Goal: Task Accomplishment & Management: Use online tool/utility

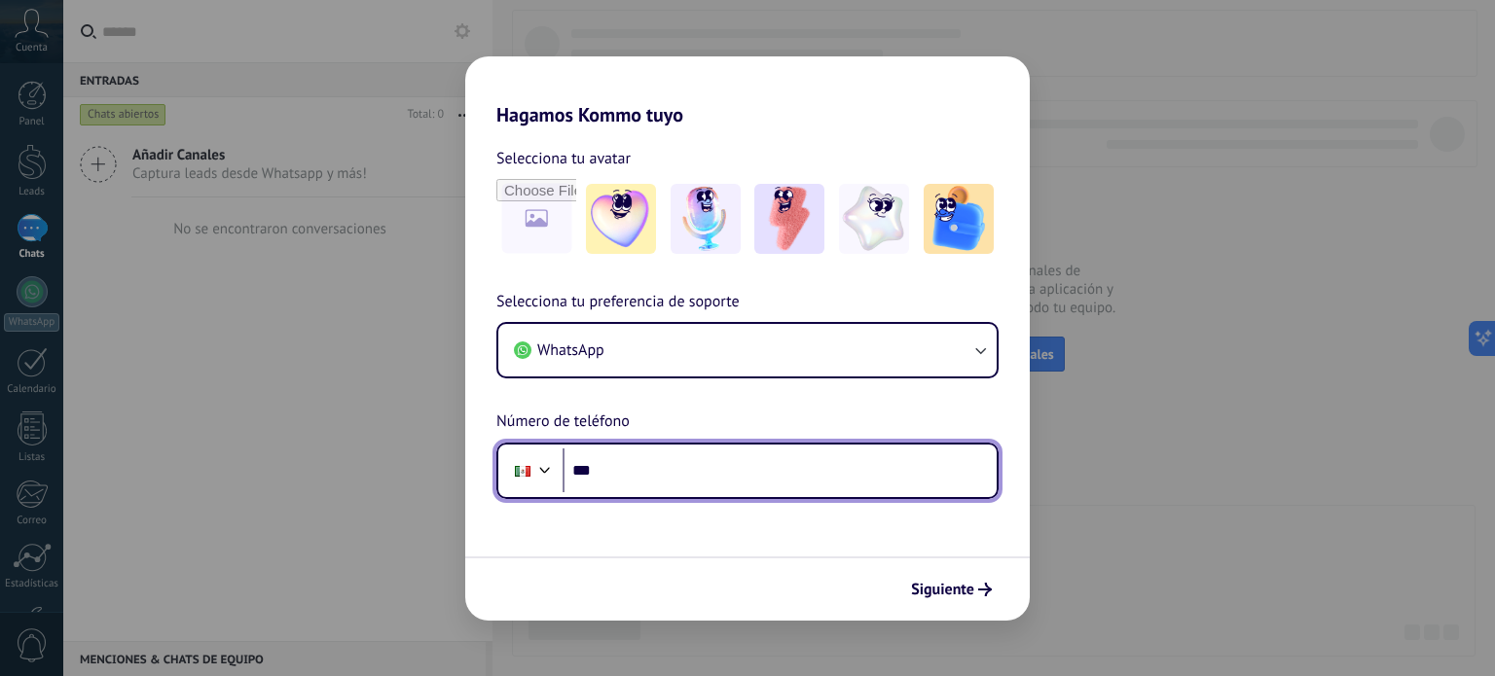
click at [663, 479] on input "***" at bounding box center [780, 471] width 434 height 45
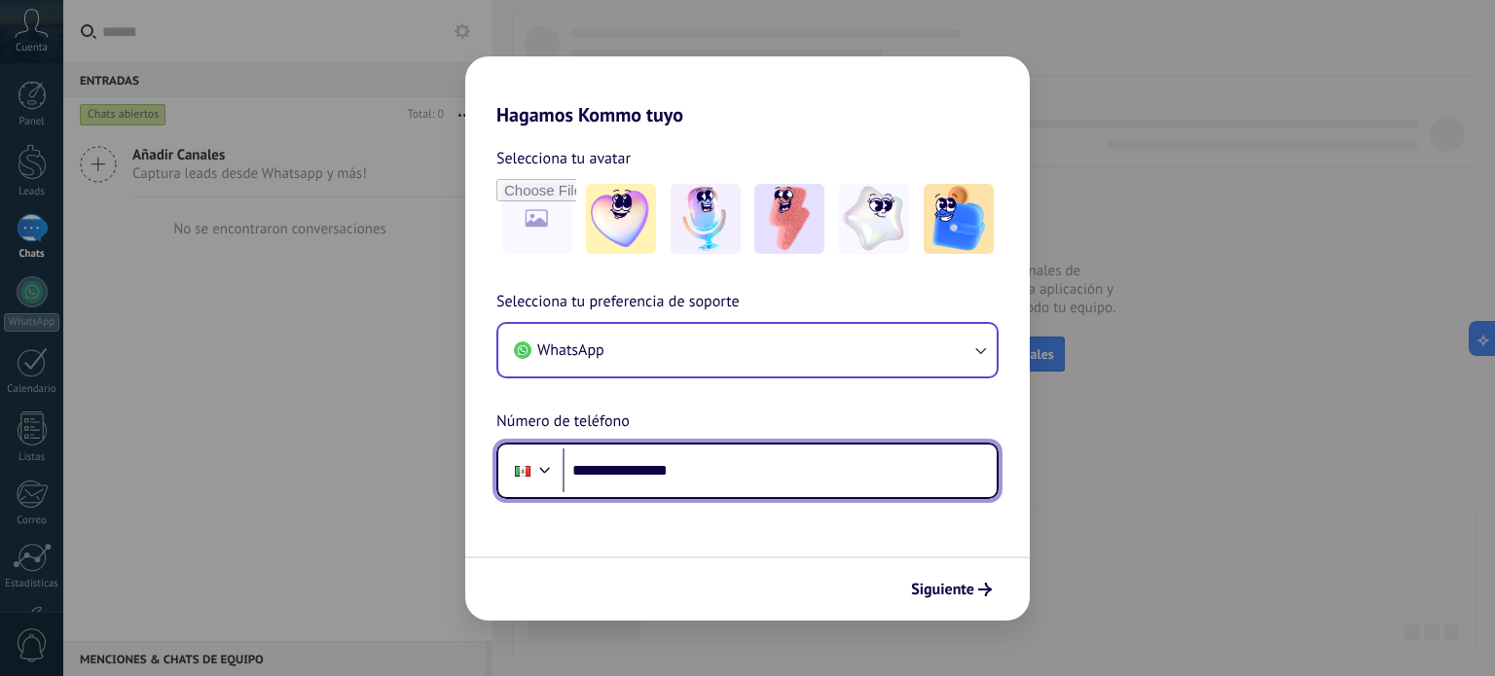
type input "**********"
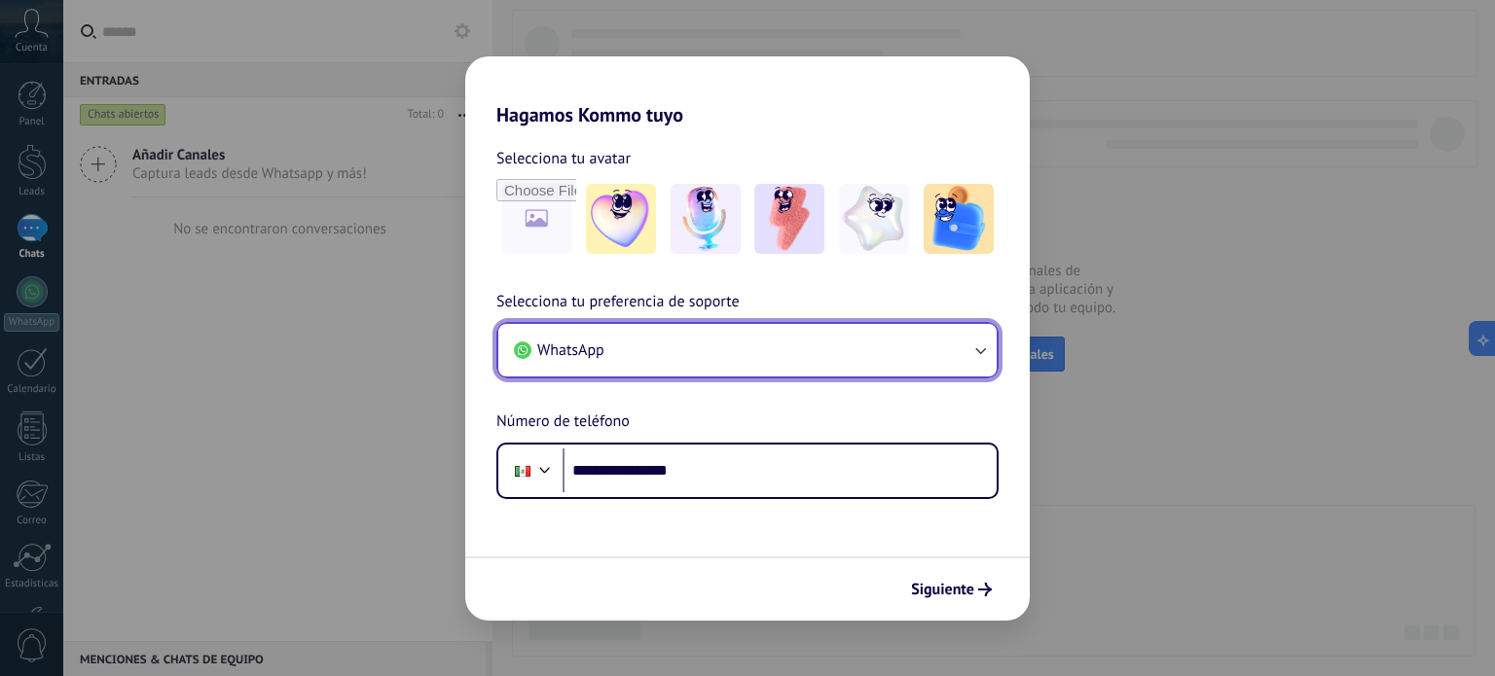
click at [736, 326] on button "WhatsApp" at bounding box center [747, 350] width 498 height 53
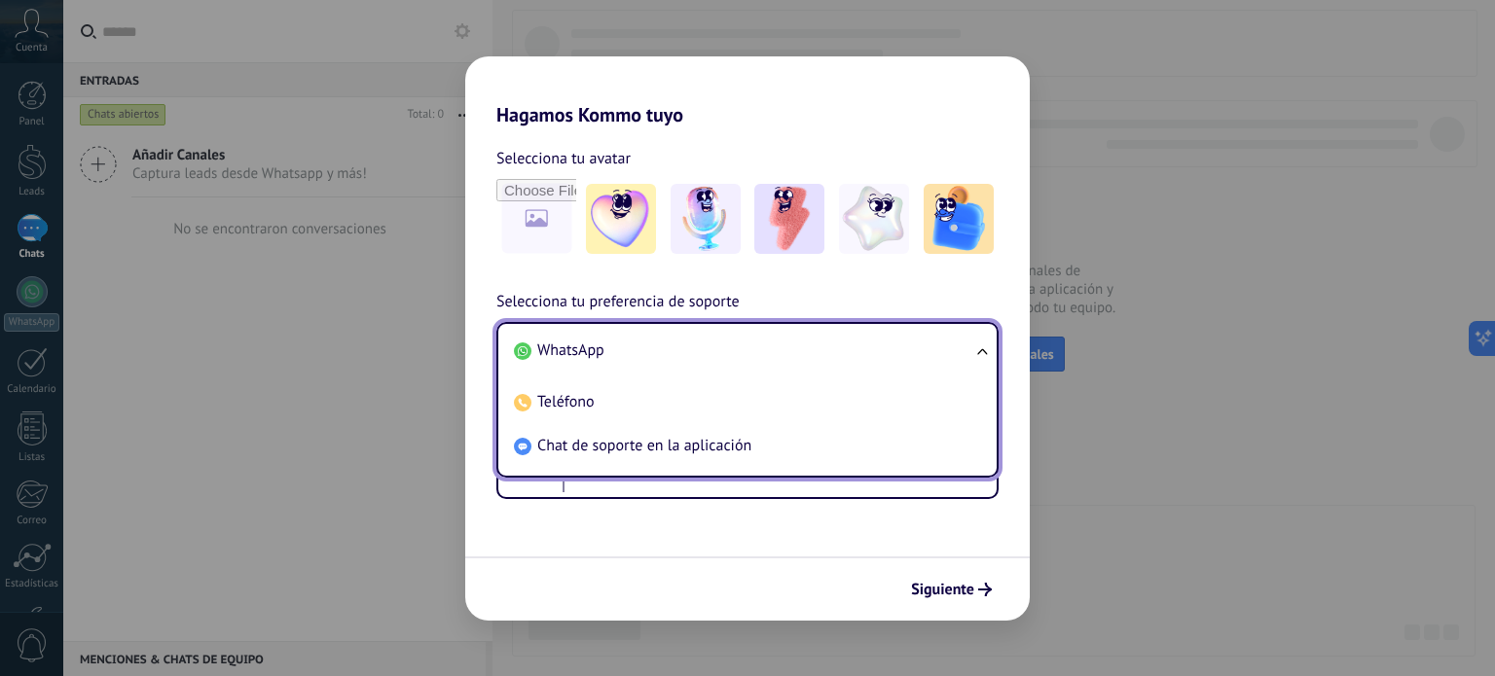
click at [735, 334] on li "WhatsApp" at bounding box center [743, 351] width 475 height 44
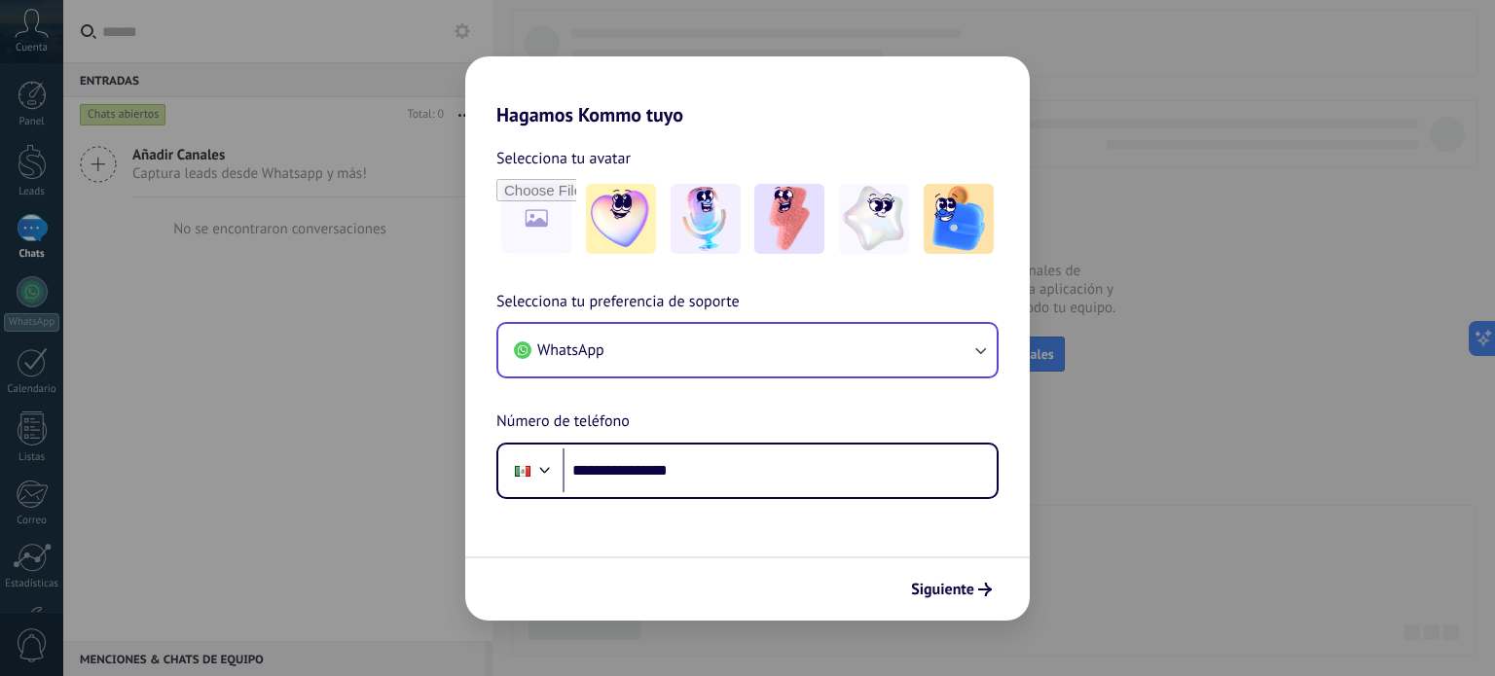
click at [716, 530] on form "**********" at bounding box center [747, 374] width 565 height 494
click at [937, 595] on span "Siguiente" at bounding box center [942, 590] width 63 height 14
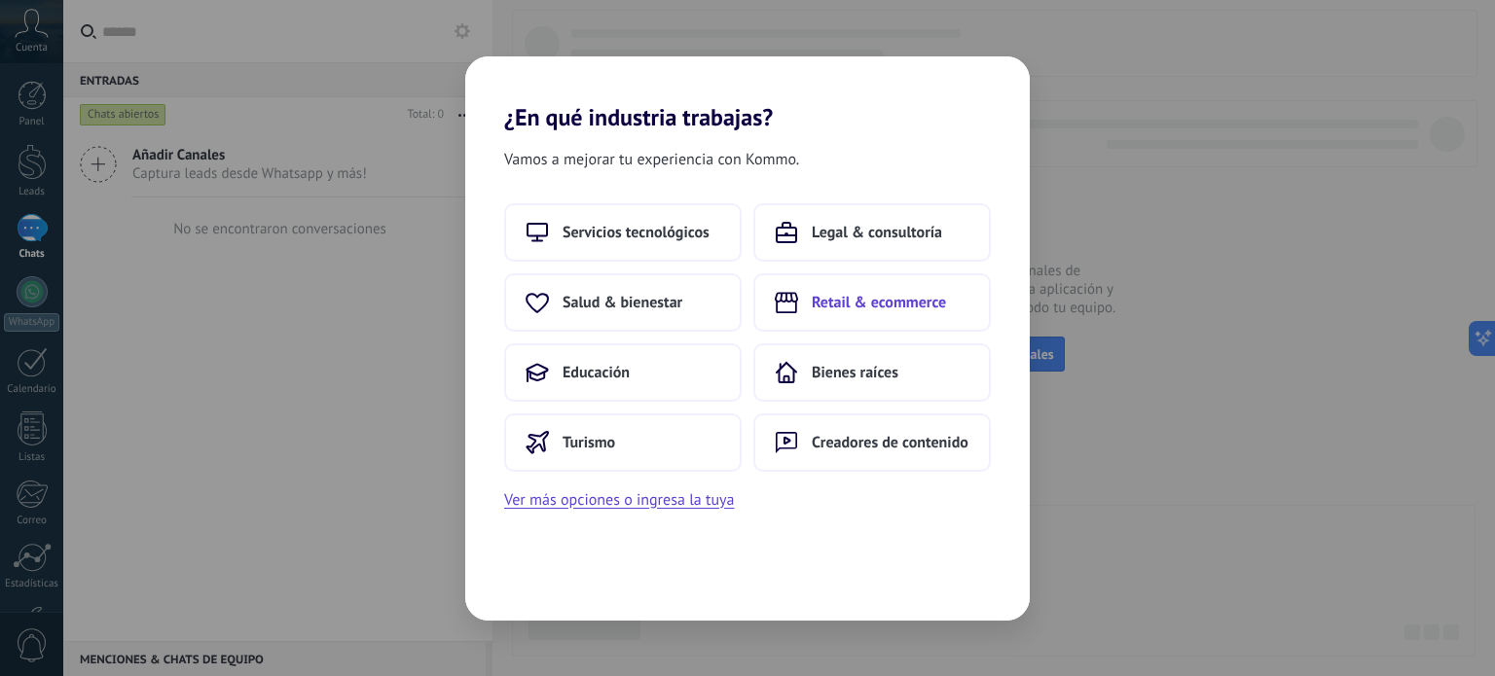
click at [903, 314] on button "Retail & ecommerce" at bounding box center [871, 303] width 237 height 58
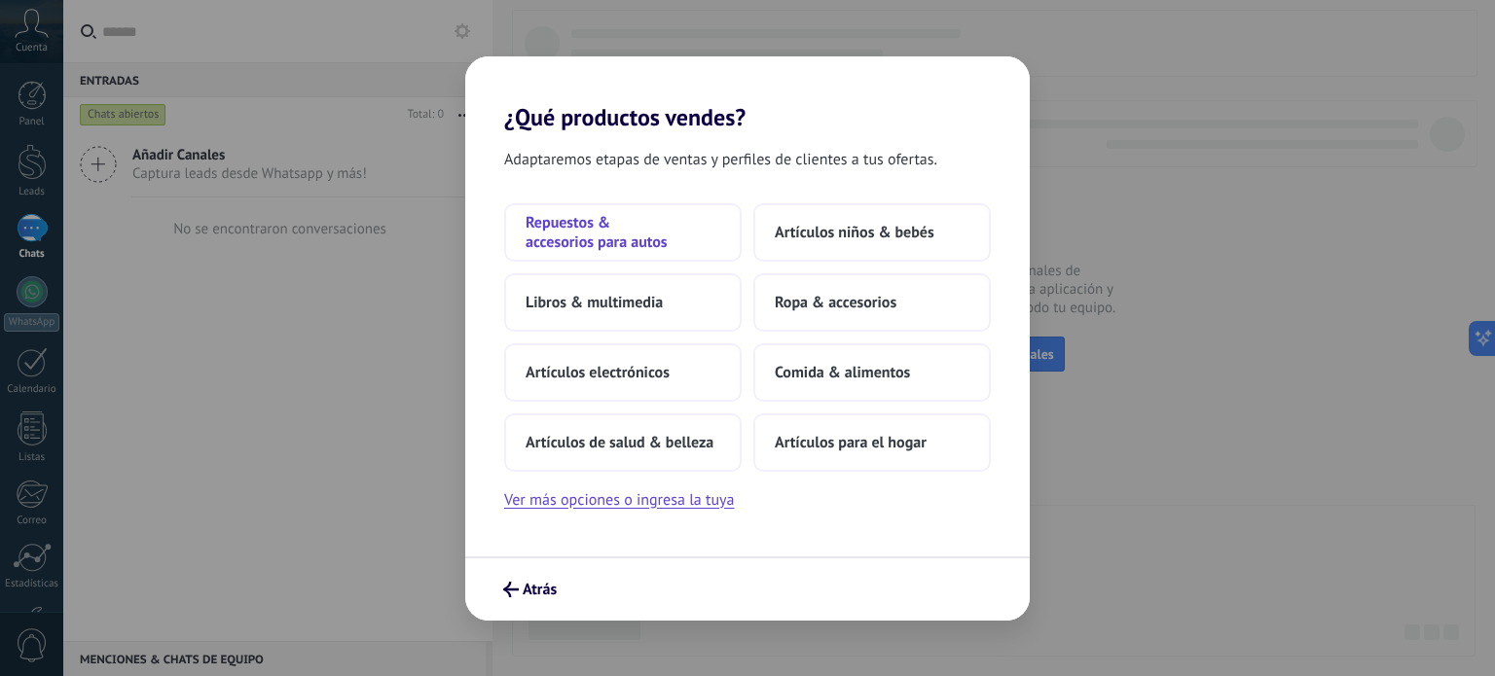
click at [665, 233] on span "Repuestos & accesorios para autos" at bounding box center [623, 232] width 195 height 39
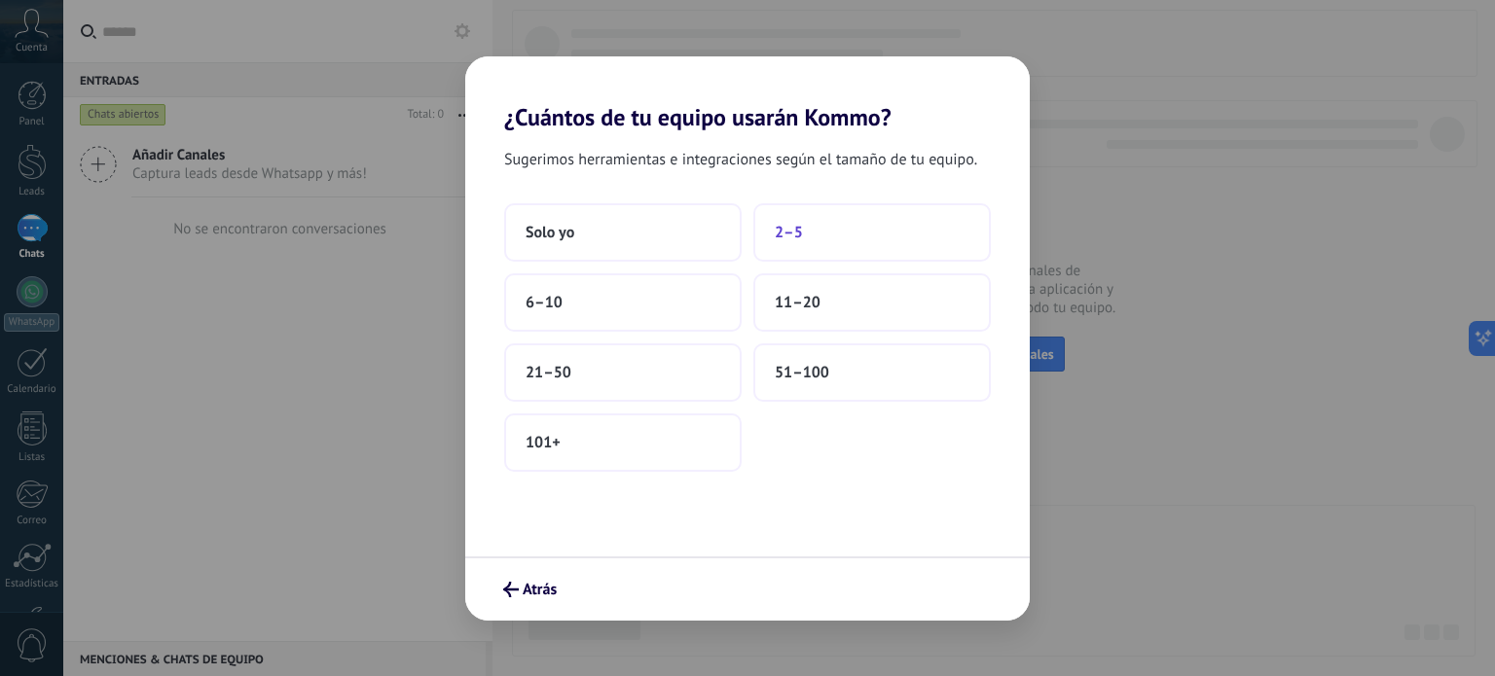
click at [868, 213] on button "2–5" at bounding box center [871, 232] width 237 height 58
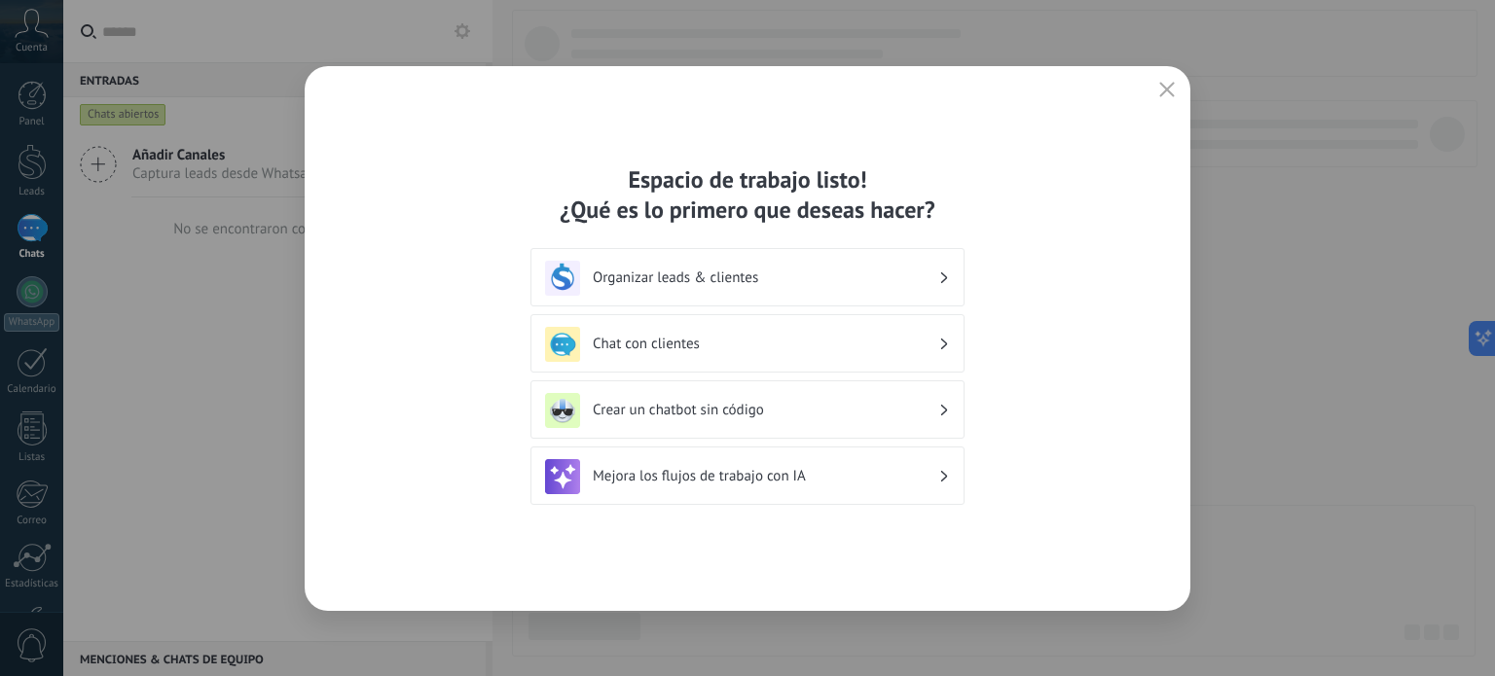
click at [811, 277] on h3 "Organizar leads & clientes" at bounding box center [766, 278] width 346 height 18
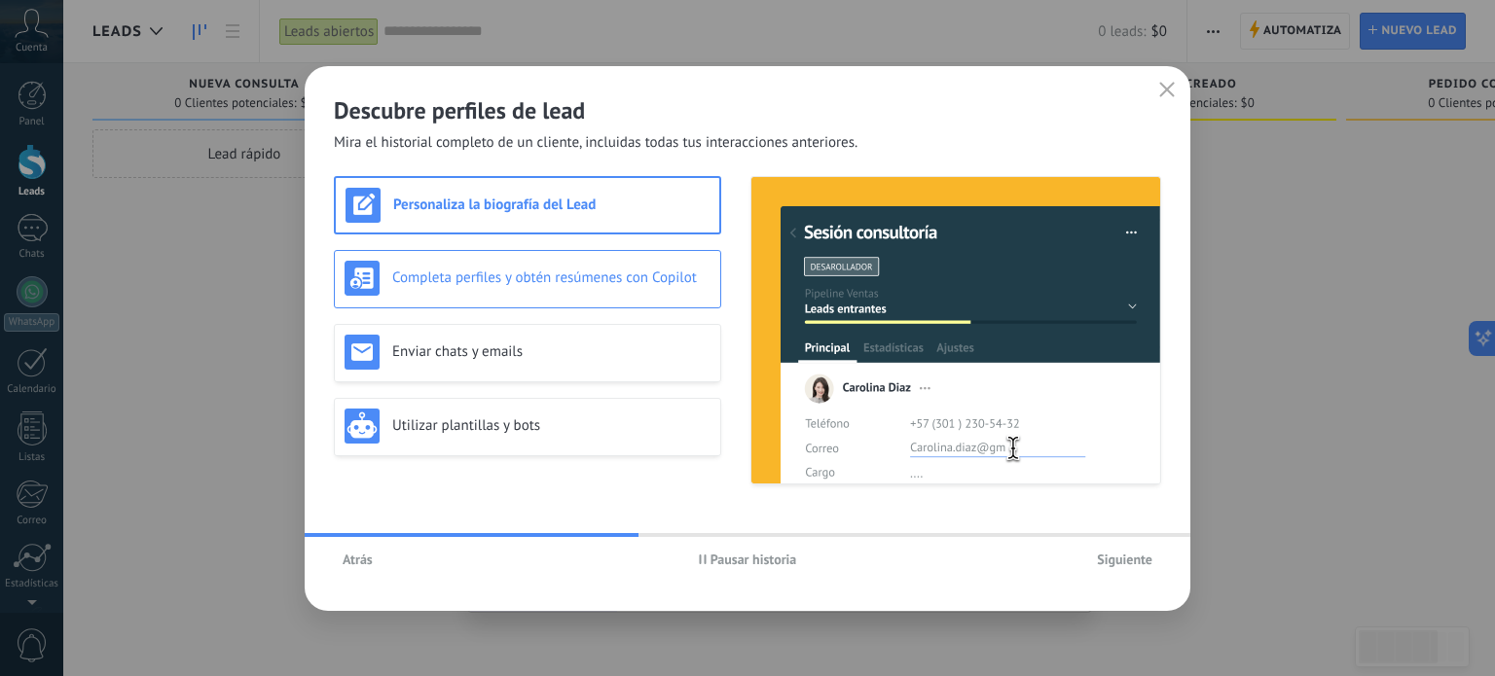
click at [581, 287] on div "Completa perfiles y obtén resúmenes con Copilot" at bounding box center [528, 278] width 366 height 35
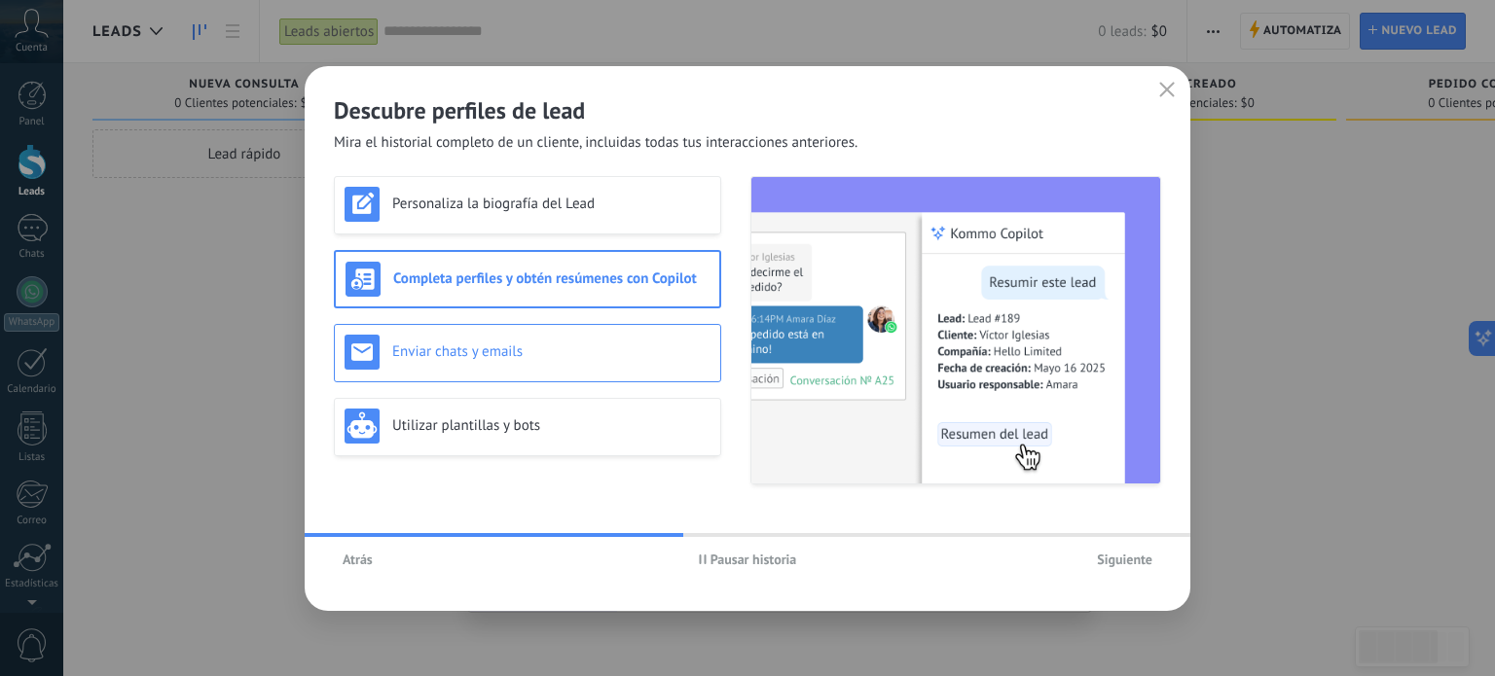
click at [568, 347] on h3 "Enviar chats y emails" at bounding box center [551, 352] width 318 height 18
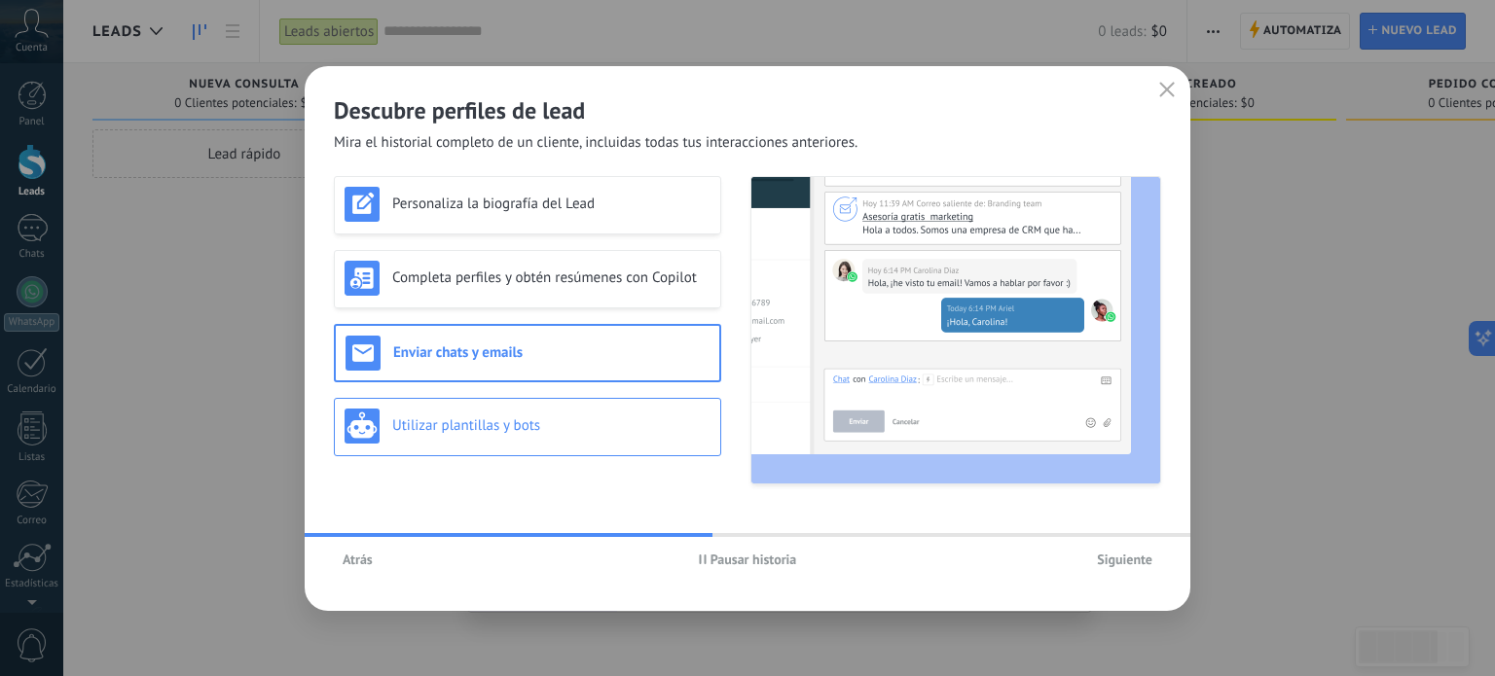
click at [589, 418] on h3 "Utilizar plantillas y bots" at bounding box center [551, 426] width 318 height 18
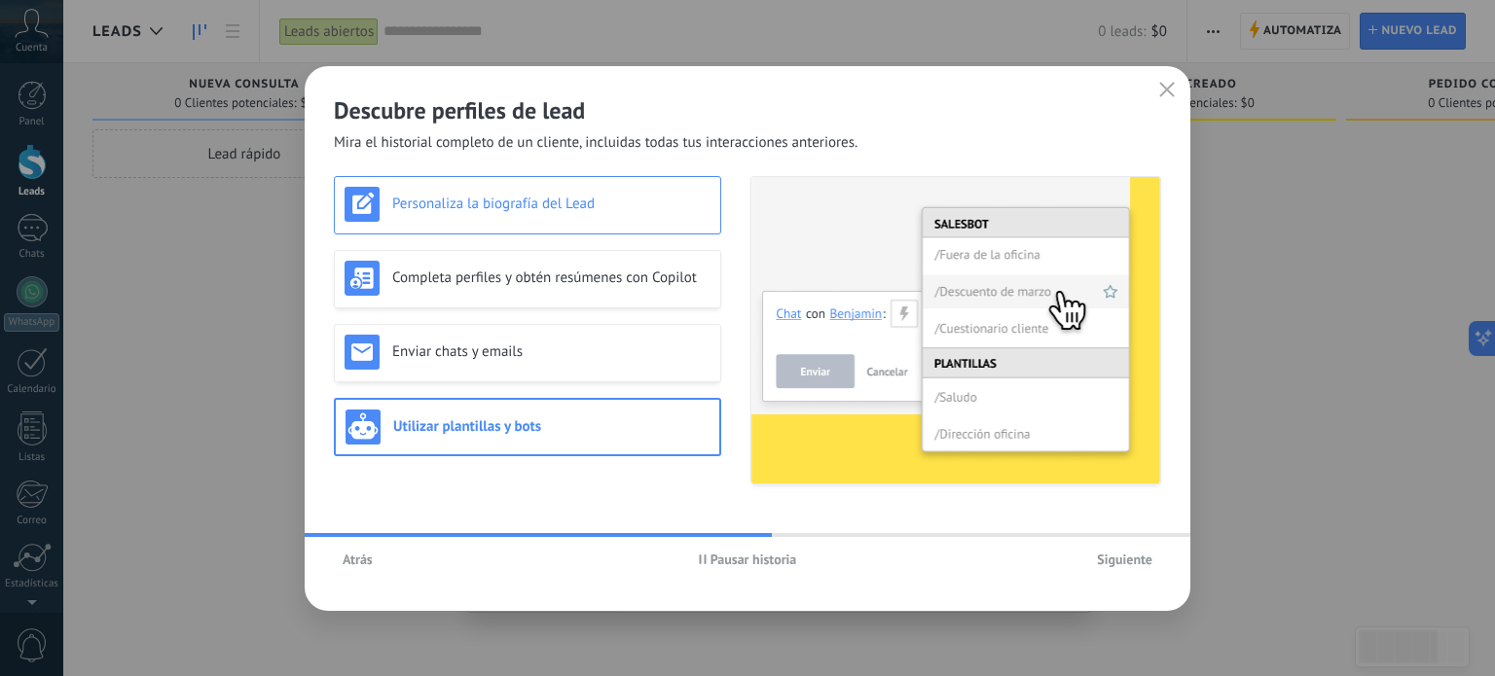
click at [611, 212] on h3 "Personaliza la biografía del Lead" at bounding box center [551, 204] width 318 height 18
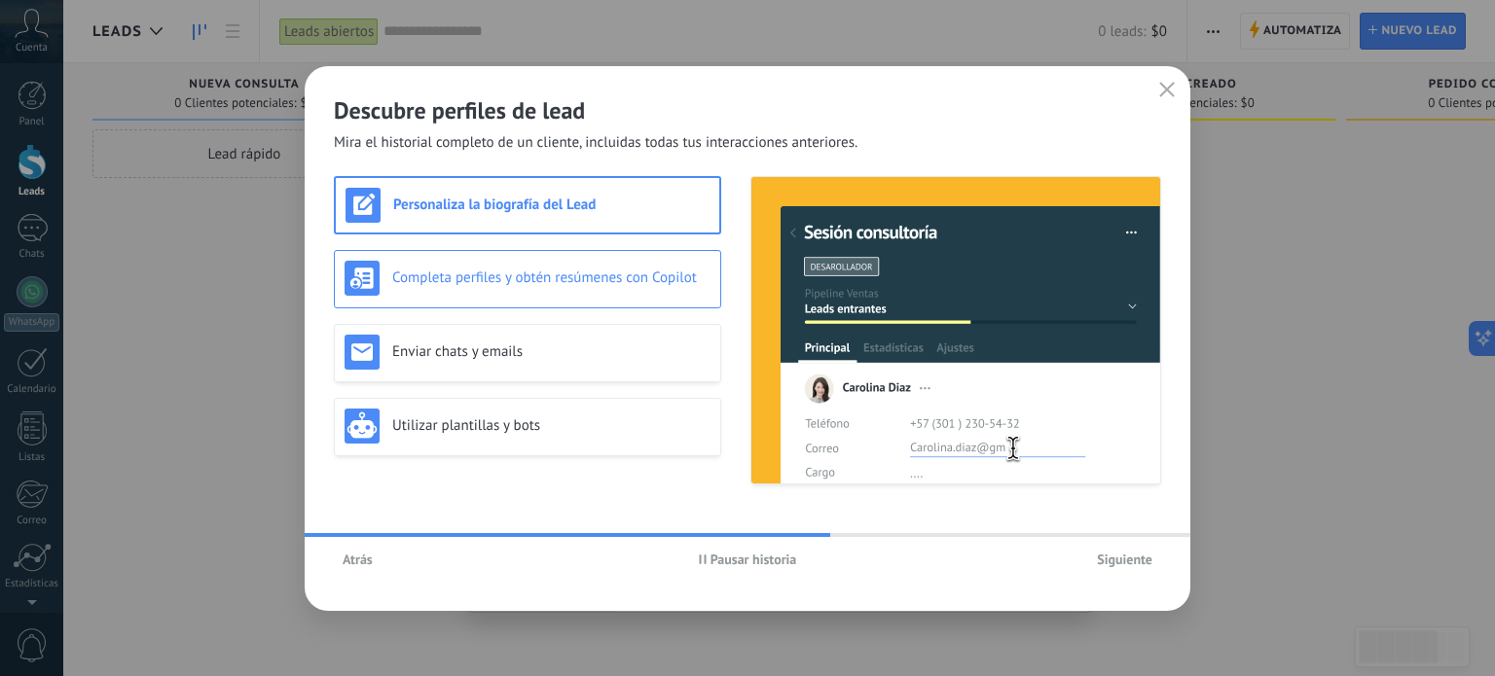
click at [627, 263] on div "Completa perfiles y obtén resúmenes con Copilot" at bounding box center [528, 278] width 366 height 35
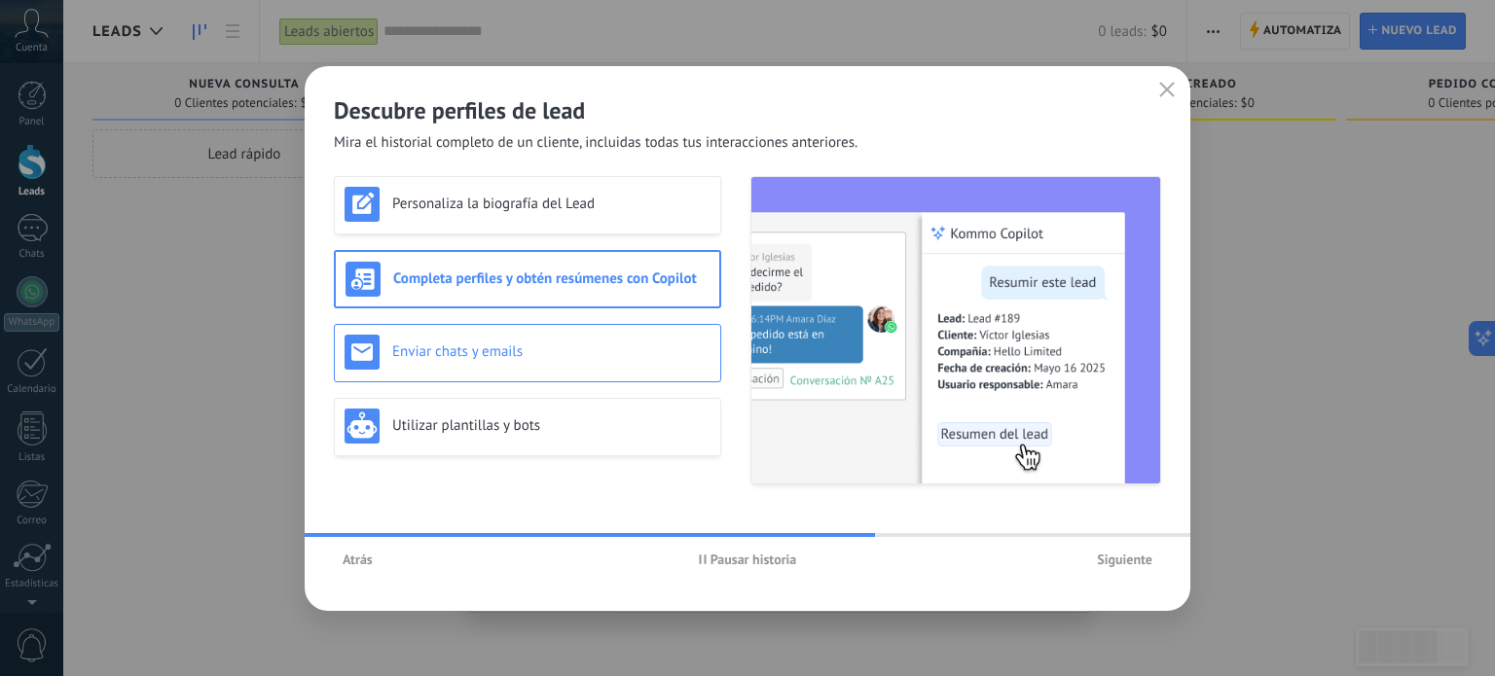
click at [599, 349] on h3 "Enviar chats y emails" at bounding box center [551, 352] width 318 height 18
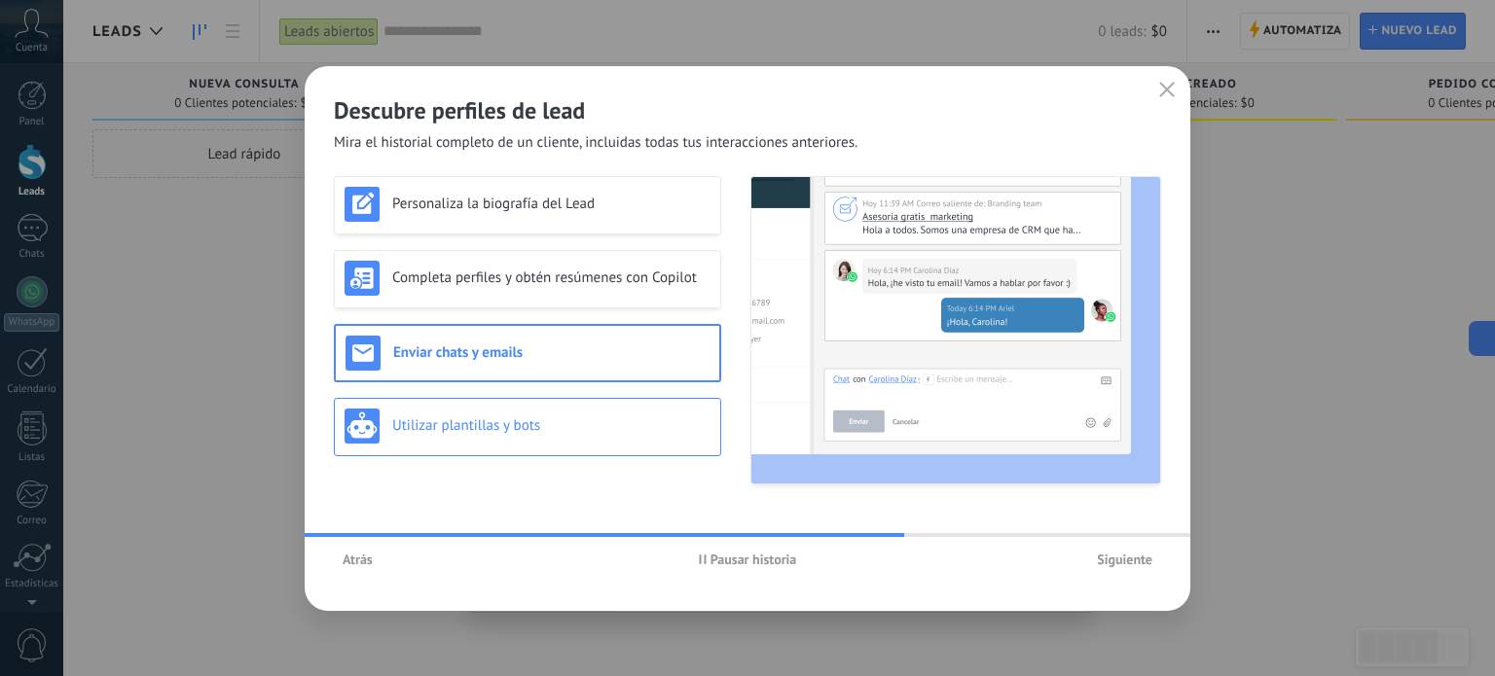
click at [598, 433] on h3 "Utilizar plantillas y bots" at bounding box center [551, 426] width 318 height 18
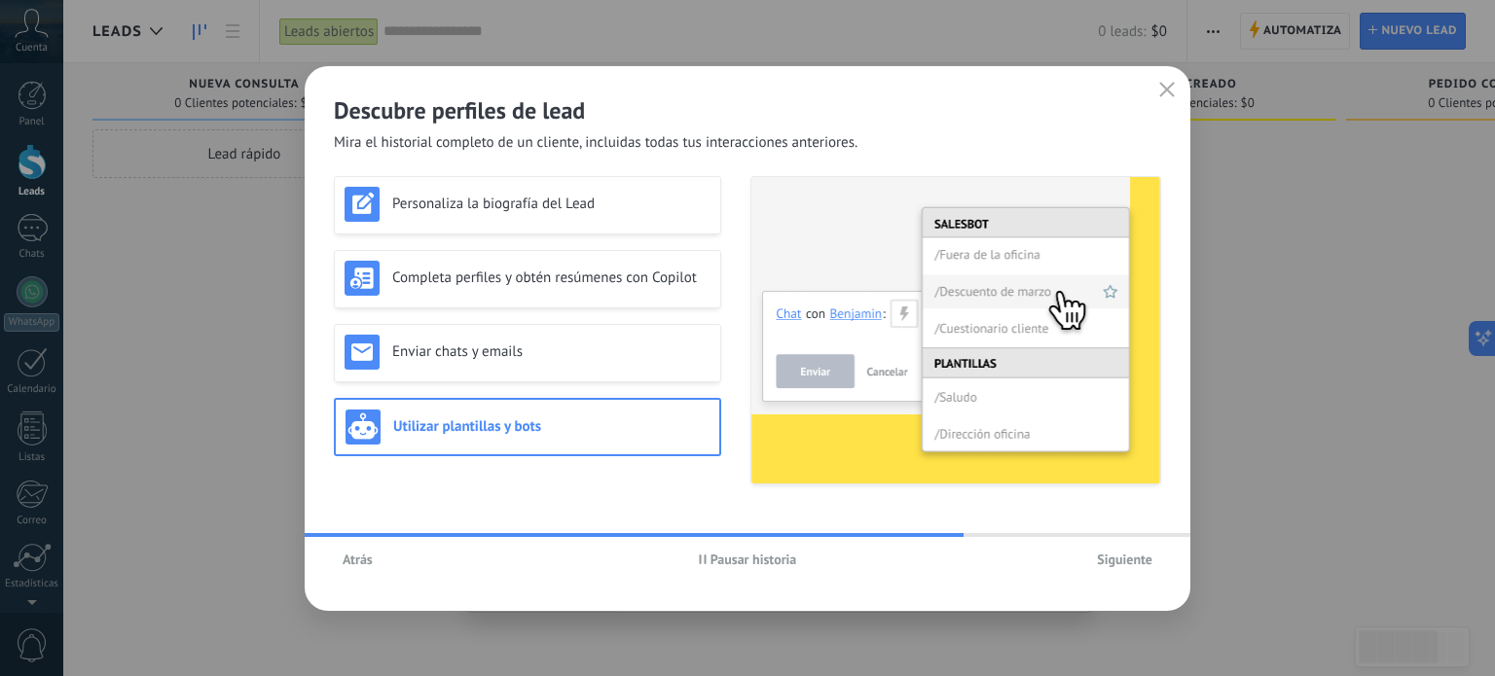
click at [1110, 545] on button "Siguiente" at bounding box center [1124, 559] width 73 height 29
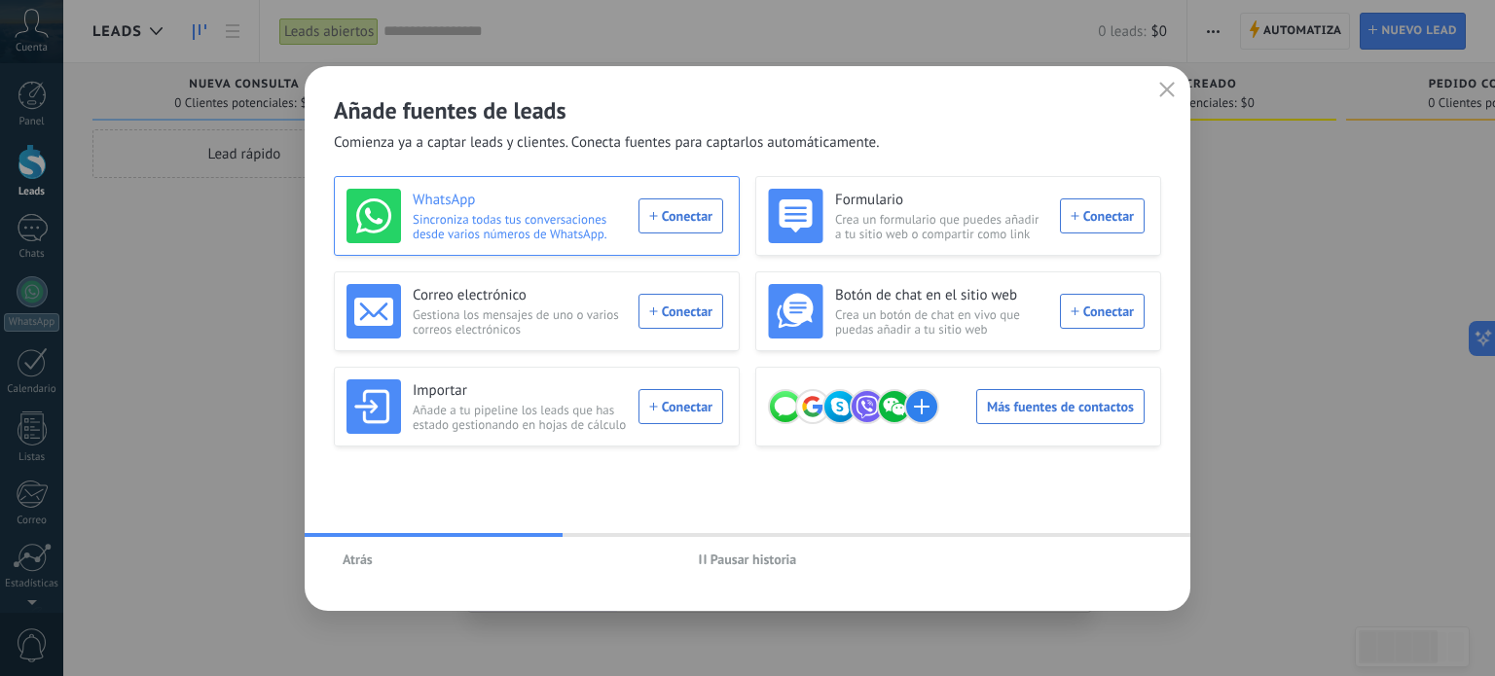
click at [665, 217] on div "WhatsApp Sincroniza todas tus conversaciones desde varios números de WhatsApp. …" at bounding box center [535, 216] width 377 height 55
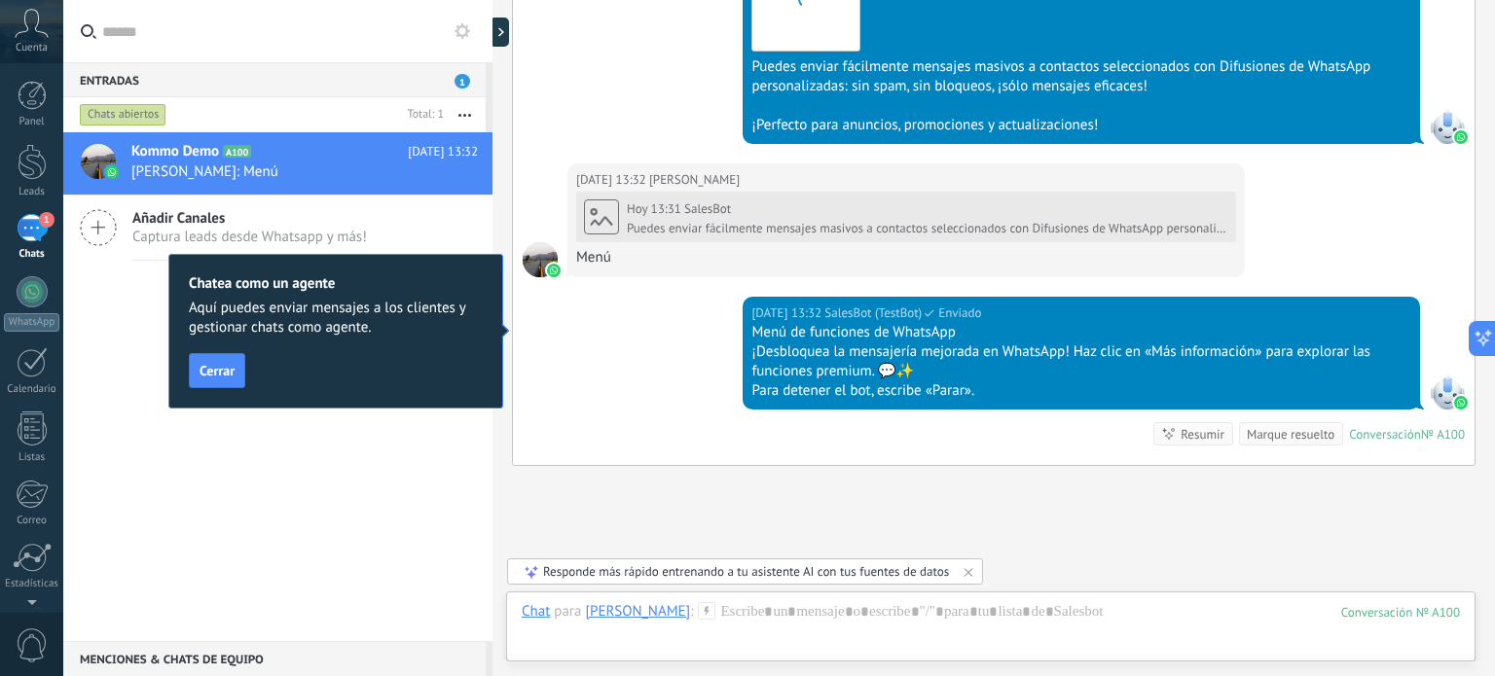
scroll to position [1547, 0]
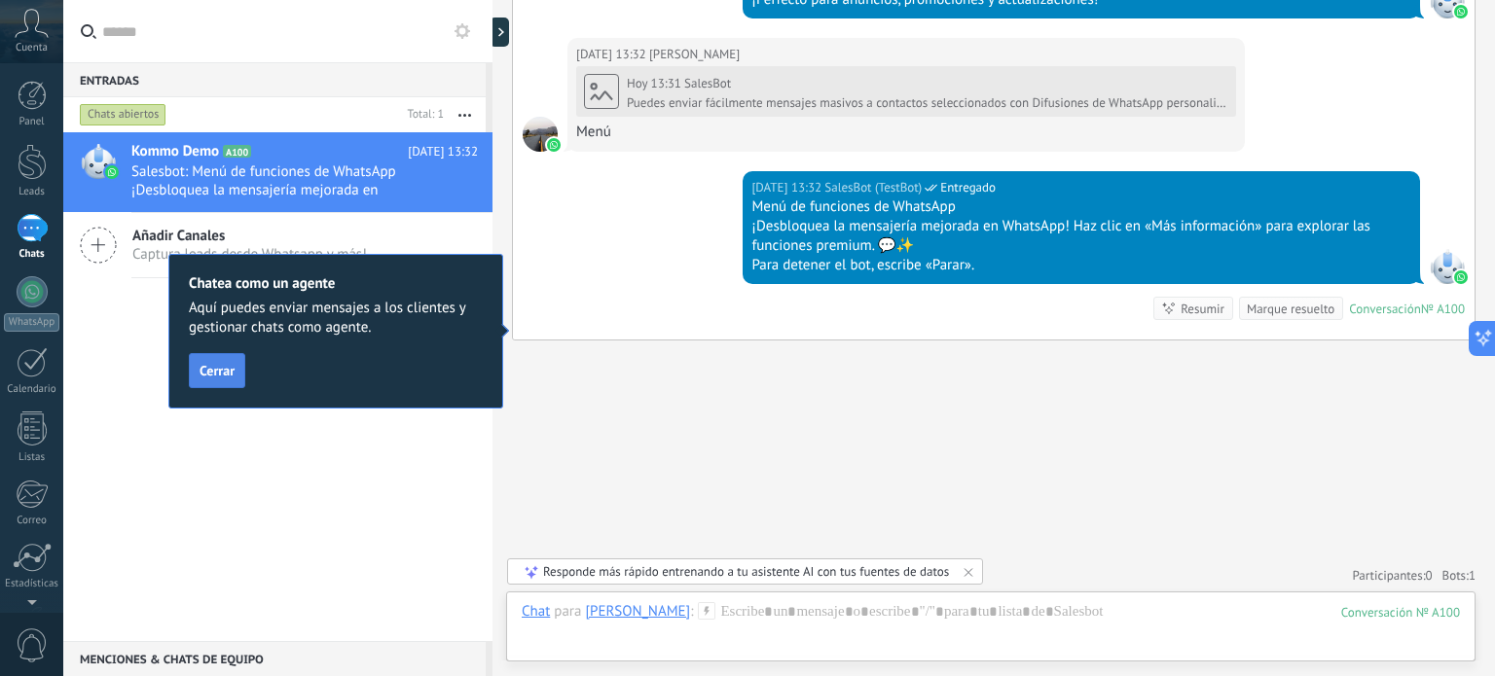
click at [232, 375] on span "Cerrar" at bounding box center [217, 371] width 35 height 14
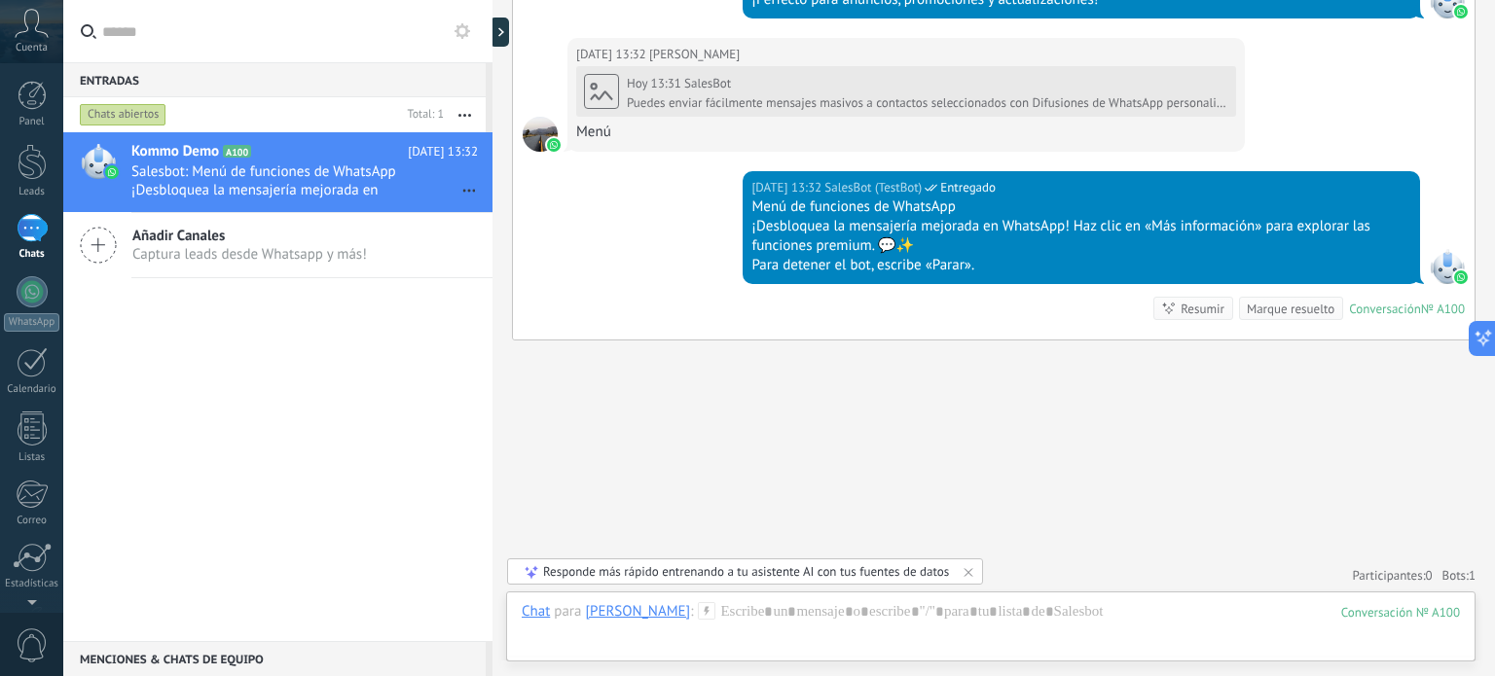
click at [39, 230] on div "1" at bounding box center [32, 228] width 31 height 28
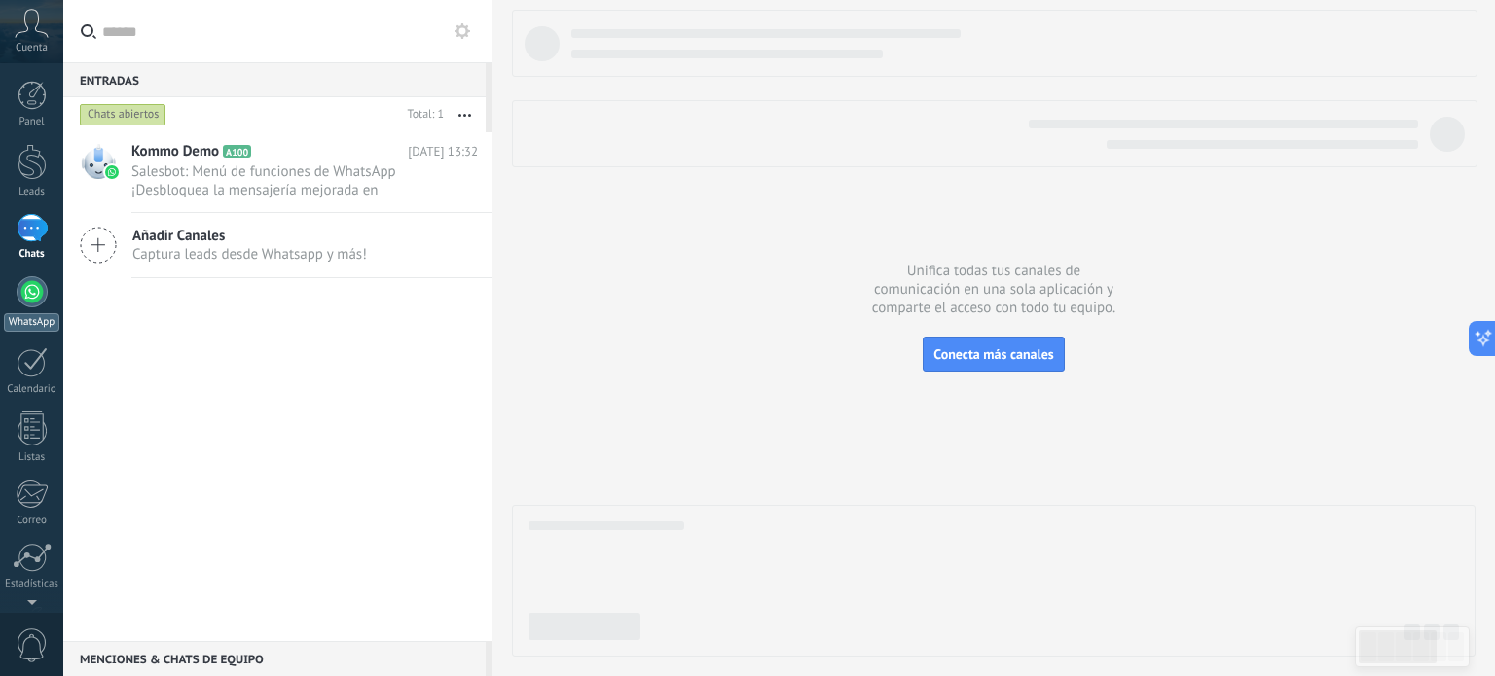
click at [38, 283] on div at bounding box center [32, 291] width 31 height 31
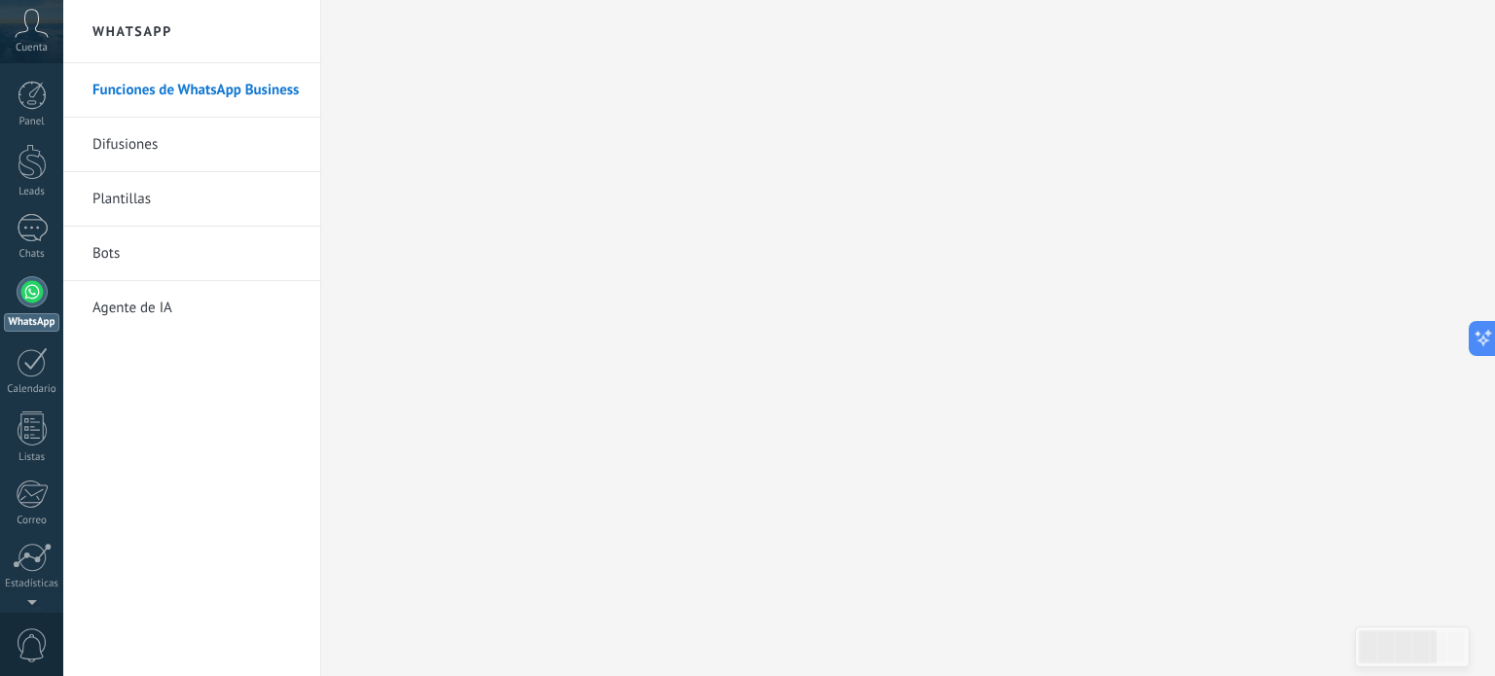
click at [121, 143] on link "Difusiones" at bounding box center [196, 145] width 208 height 55
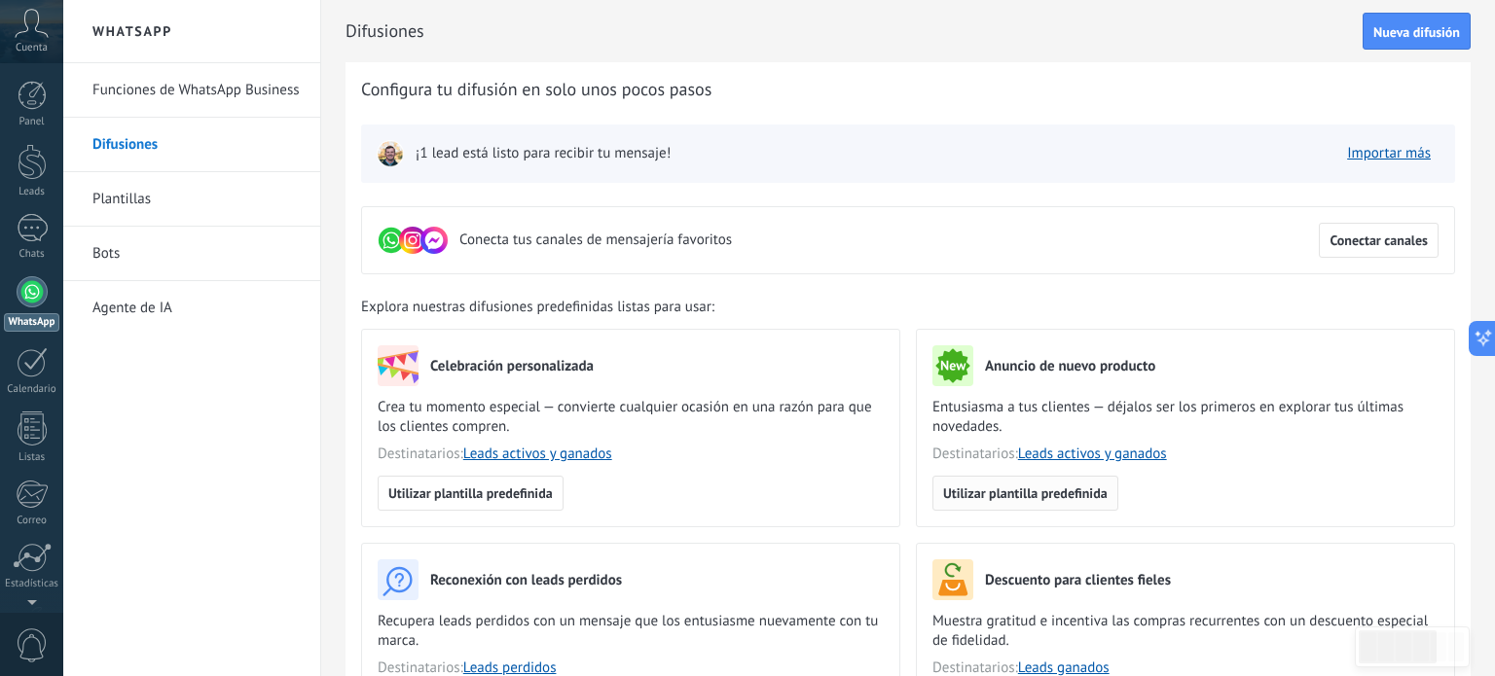
click at [977, 487] on span "Utilizar plantilla predefinida" at bounding box center [1025, 494] width 164 height 14
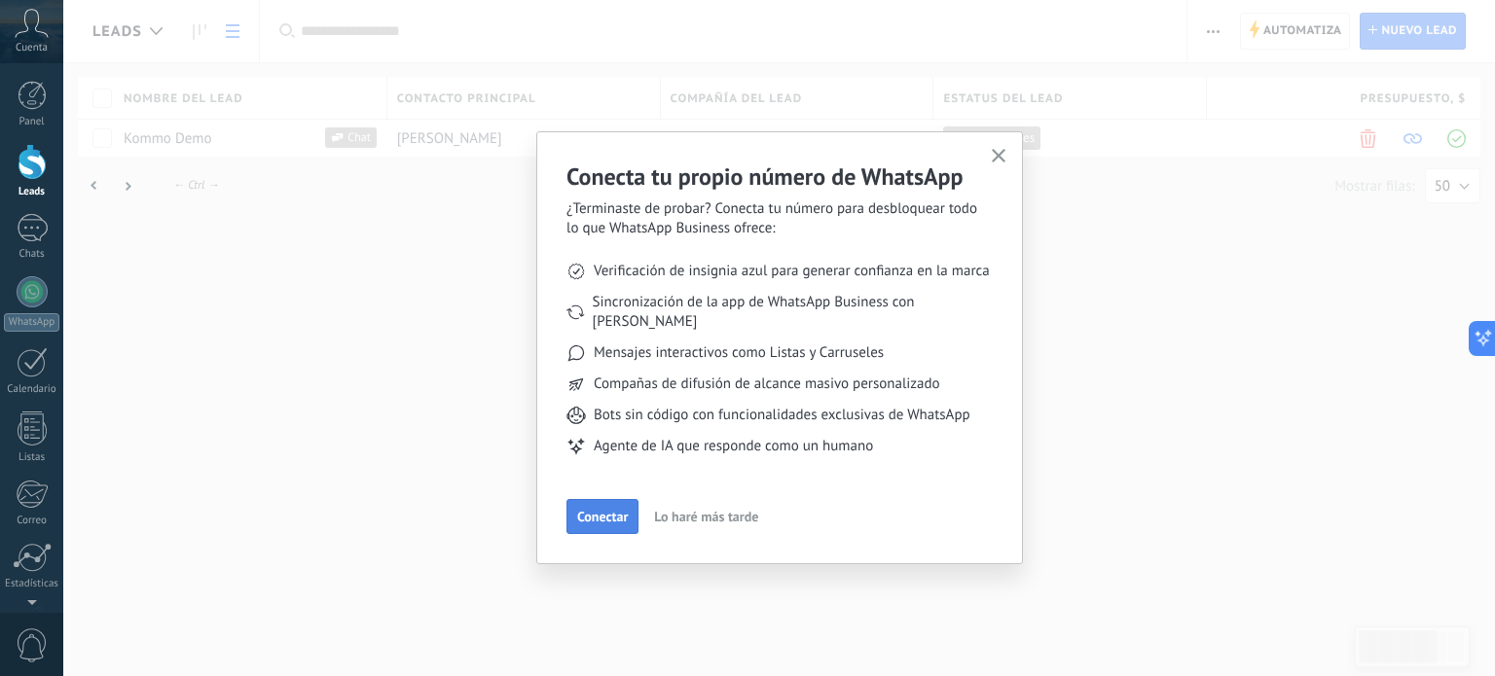
click at [616, 510] on span "Conectar" at bounding box center [602, 517] width 51 height 14
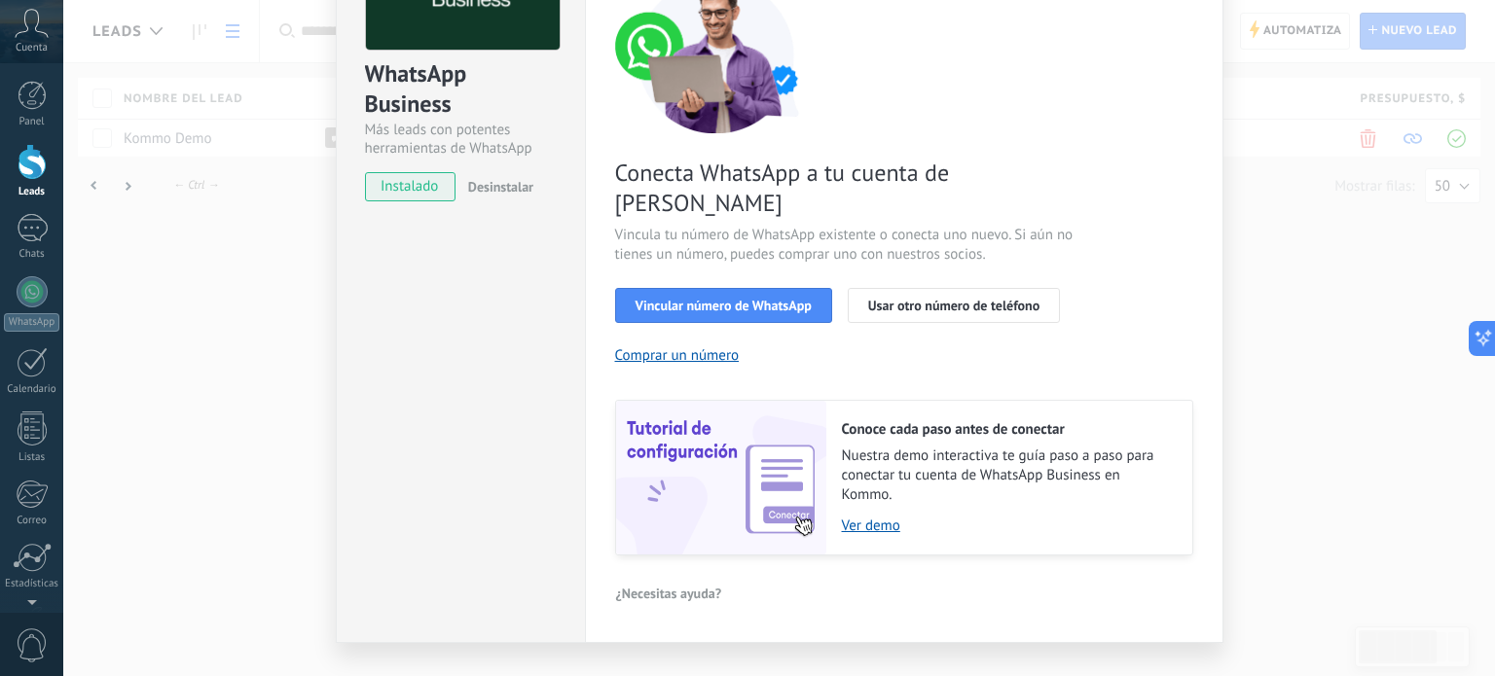
scroll to position [187, 0]
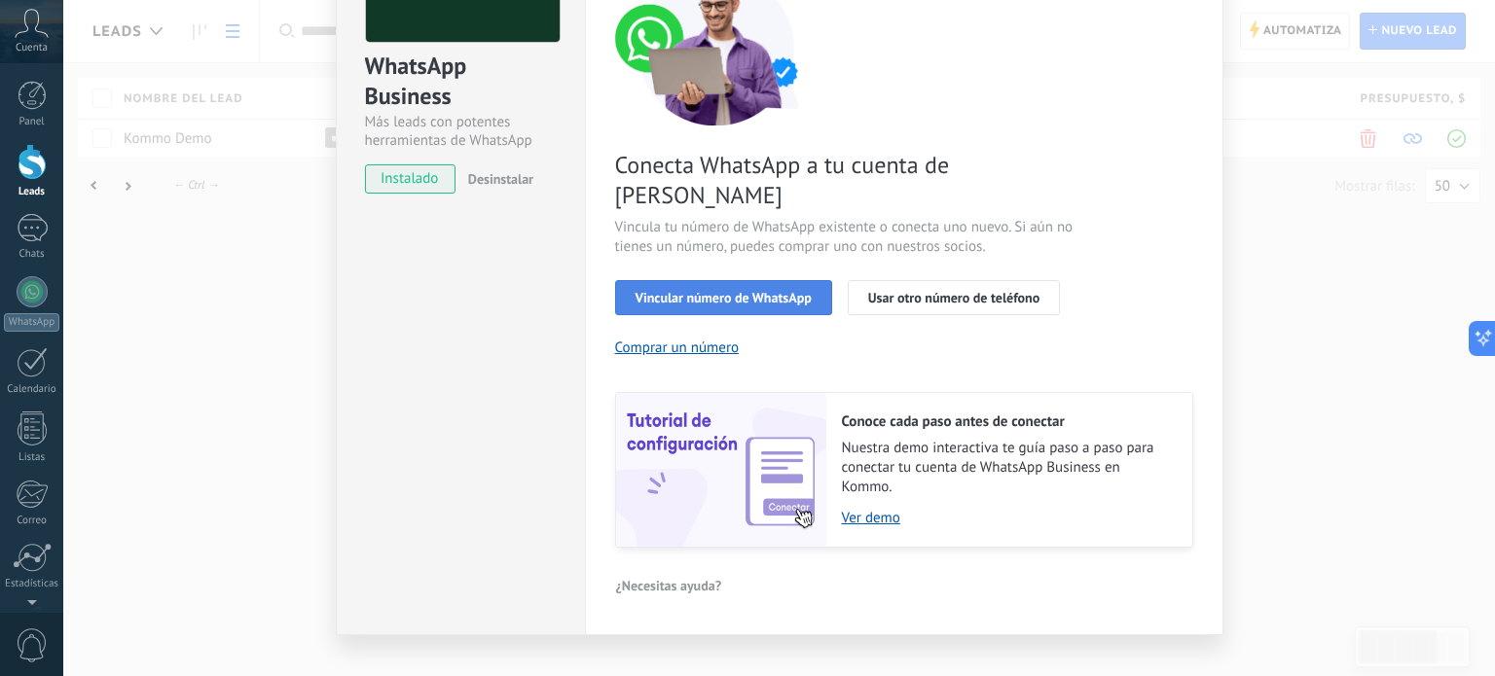
click at [779, 291] on span "Vincular número de WhatsApp" at bounding box center [724, 298] width 176 height 14
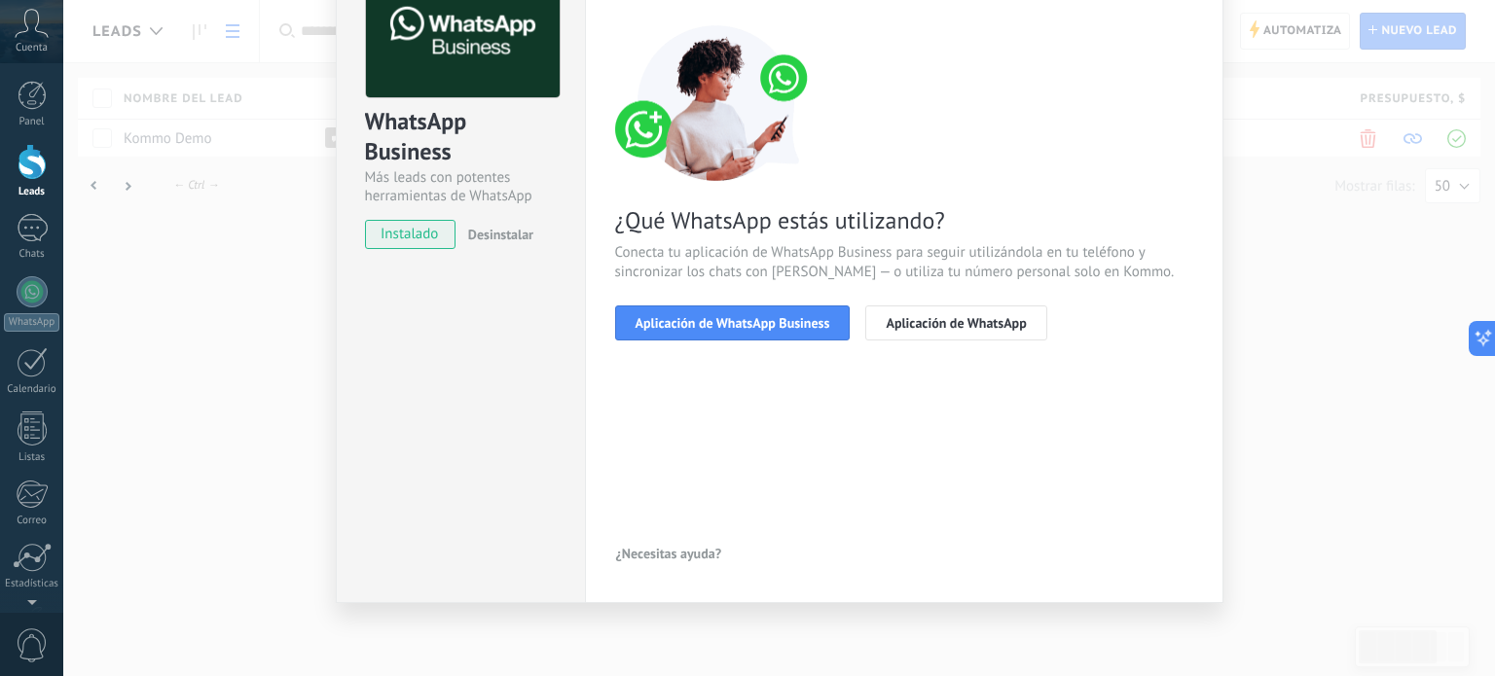
scroll to position [130, 0]
click at [931, 318] on span "Aplicación de WhatsApp" at bounding box center [956, 324] width 140 height 14
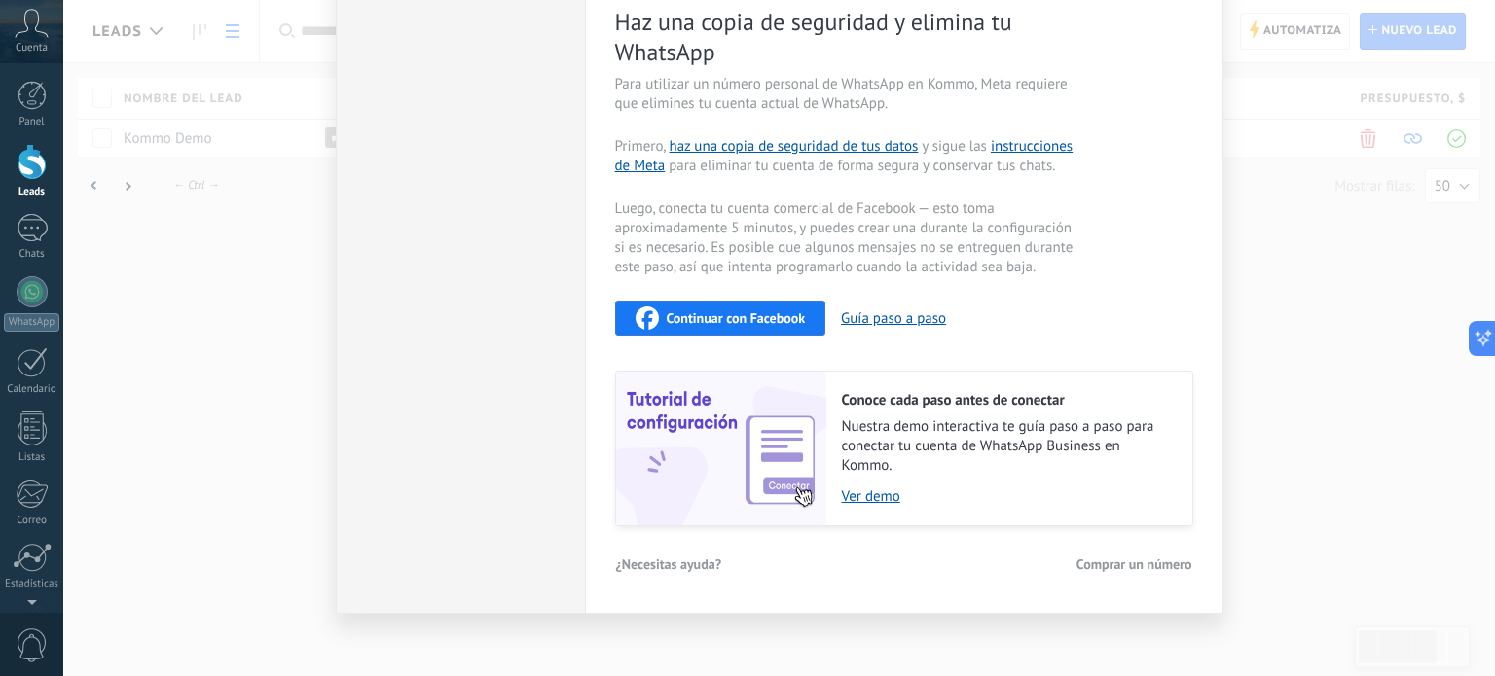
scroll to position [396, 0]
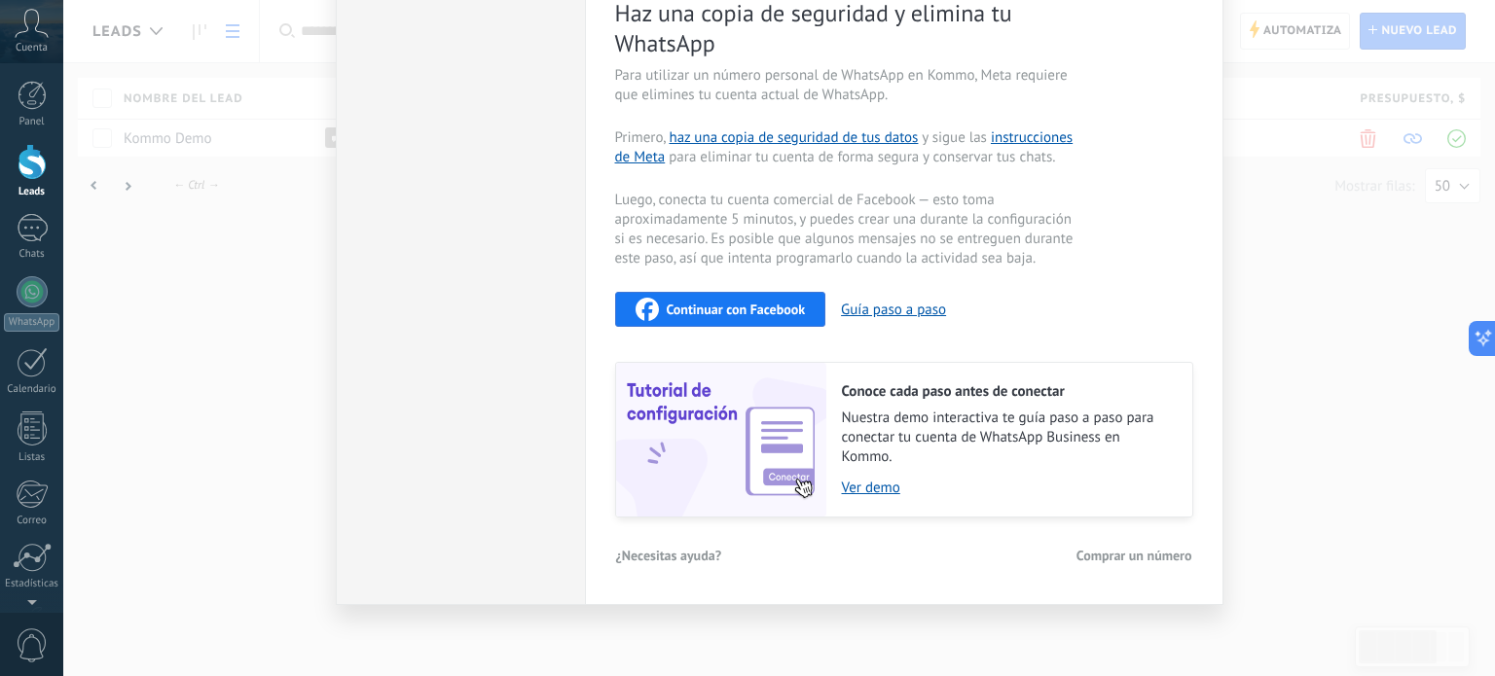
click at [796, 313] on span "Continuar con Facebook" at bounding box center [736, 310] width 139 height 14
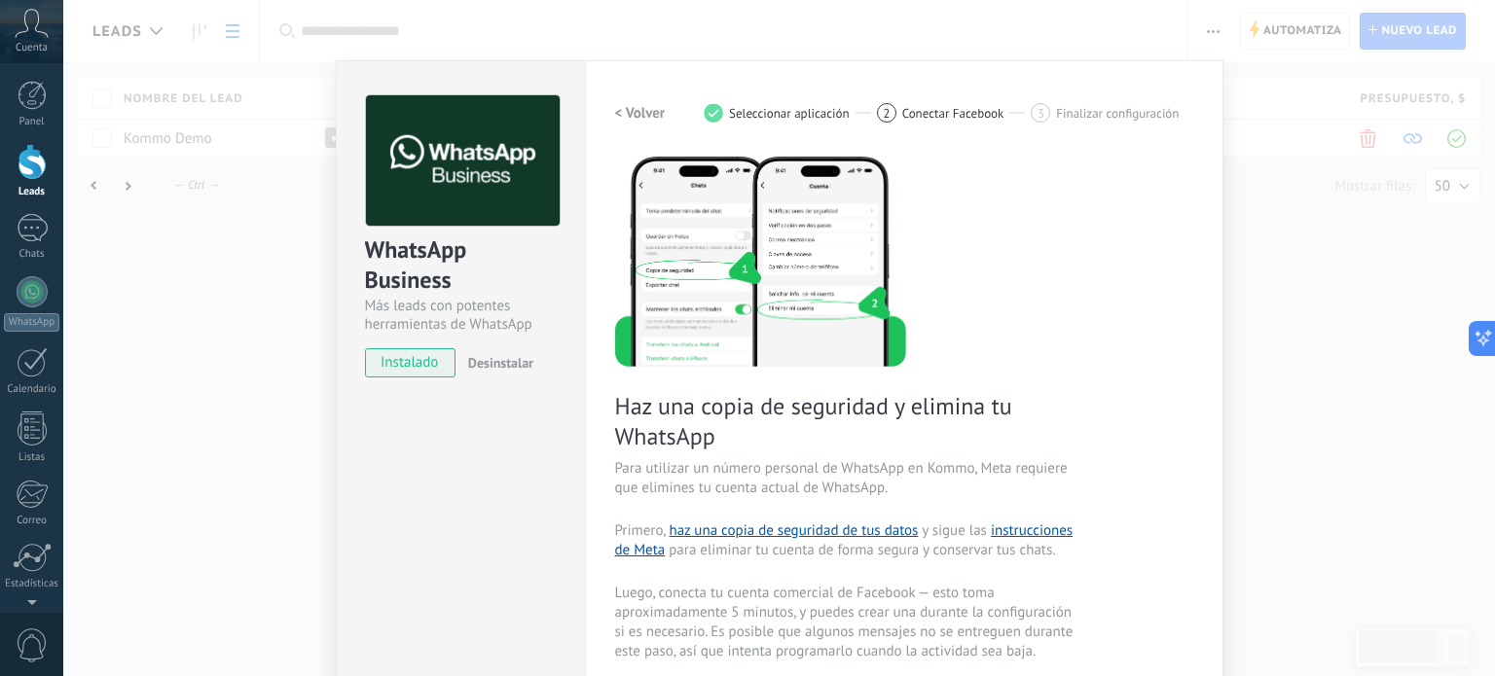
scroll to position [0, 0]
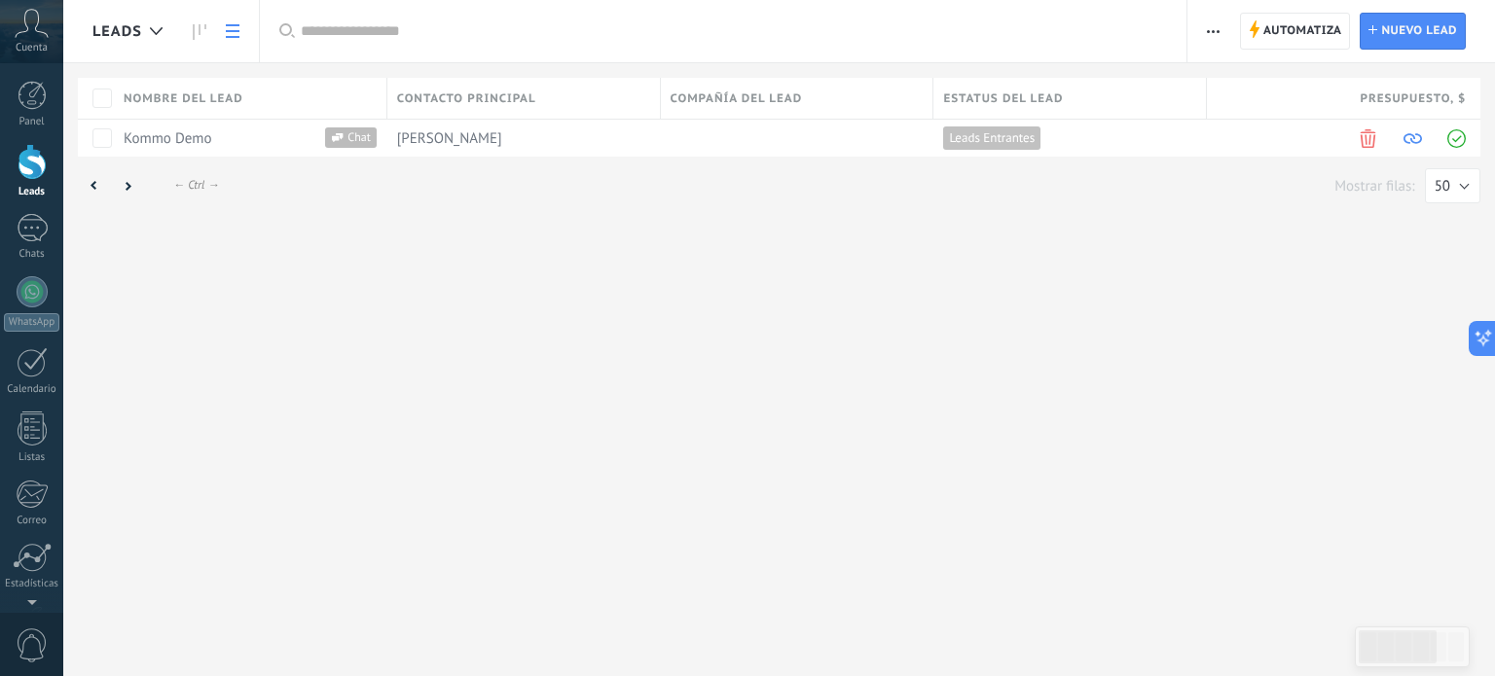
click at [472, 358] on div "Leads Automatiza Nueva difusión Editar embudo [PERSON_NAME] de la lista Importa…" at bounding box center [779, 338] width 1432 height 676
click at [425, 129] on span "[PERSON_NAME]" at bounding box center [449, 138] width 105 height 18
click at [801, 139] on div at bounding box center [793, 138] width 264 height 37
click at [719, 146] on div at bounding box center [793, 138] width 264 height 37
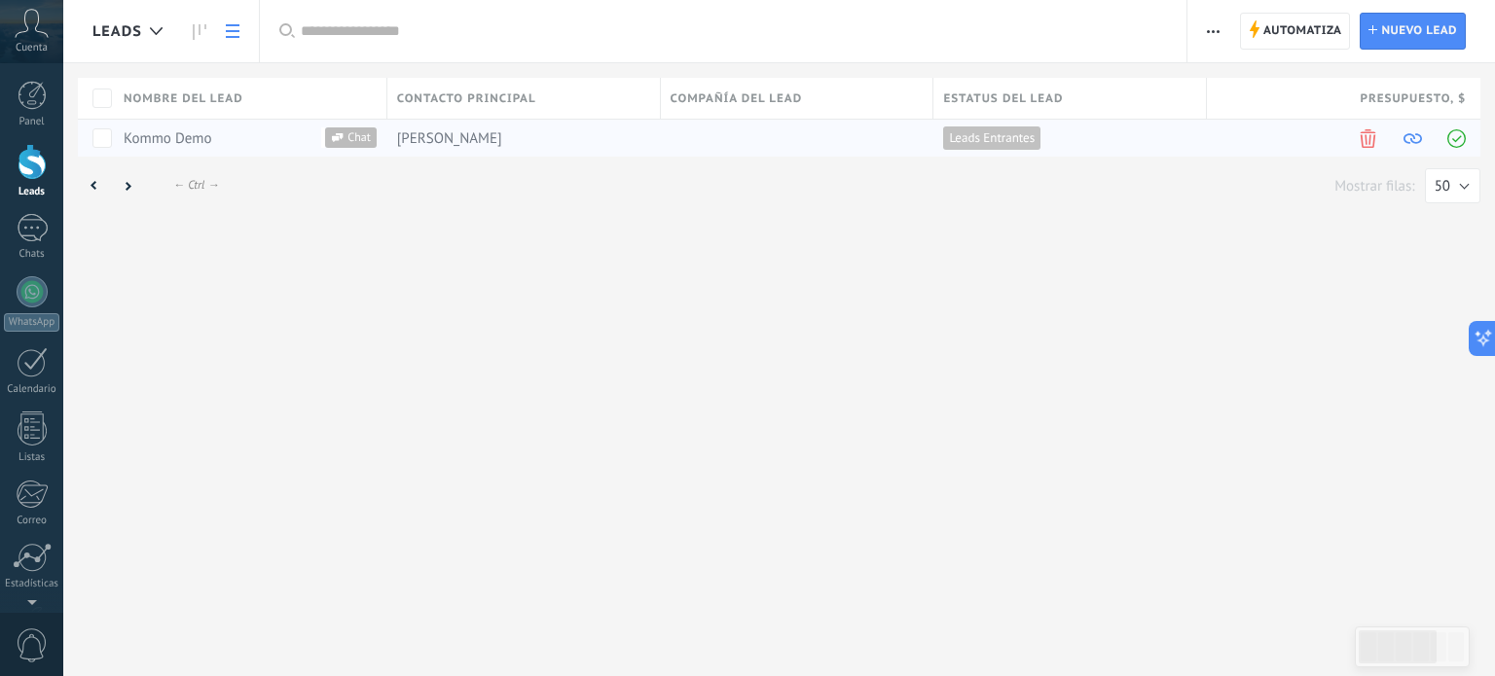
click at [719, 146] on div at bounding box center [793, 138] width 264 height 37
click at [1452, 131] on span at bounding box center [1456, 138] width 18 height 18
click at [1366, 135] on span at bounding box center [1368, 138] width 18 height 18
click at [1369, 138] on span at bounding box center [1368, 138] width 18 height 18
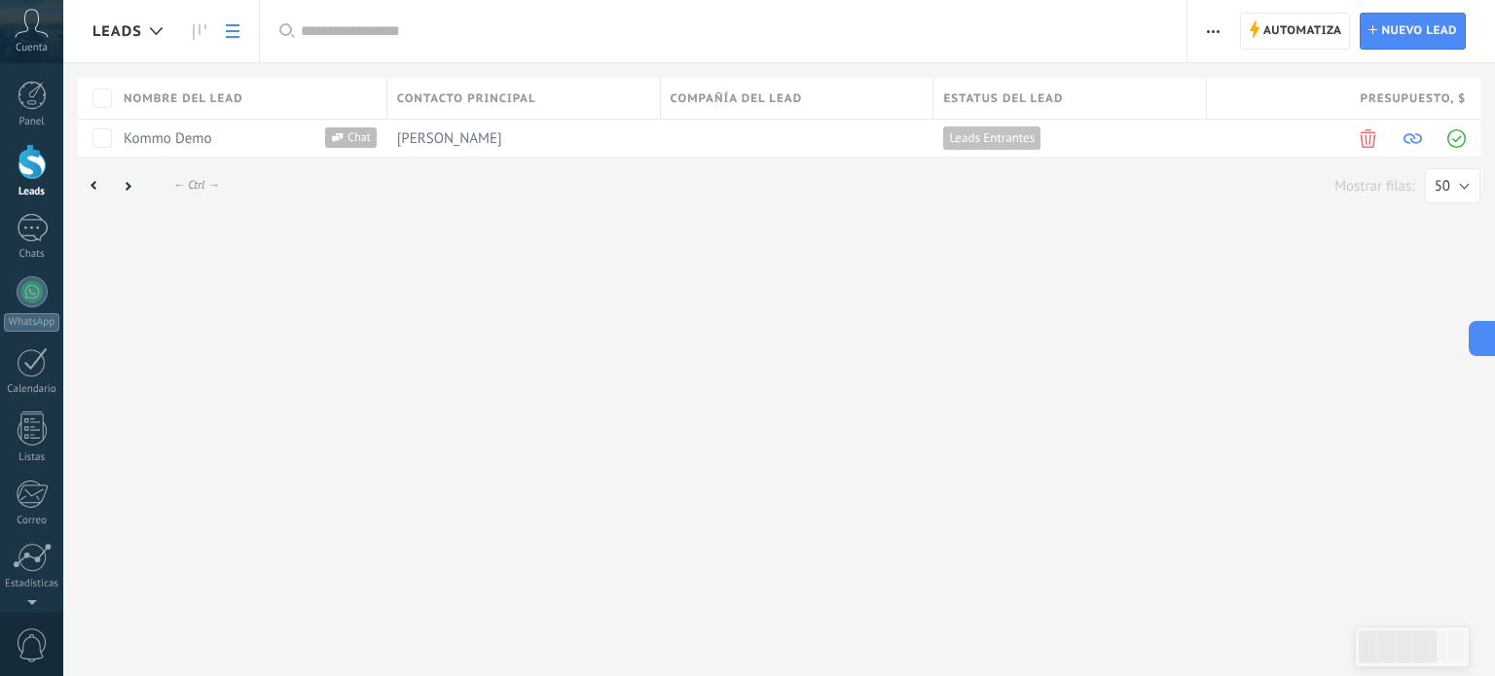
click at [31, 164] on div at bounding box center [32, 162] width 29 height 36
click at [32, 230] on div "1" at bounding box center [32, 228] width 31 height 28
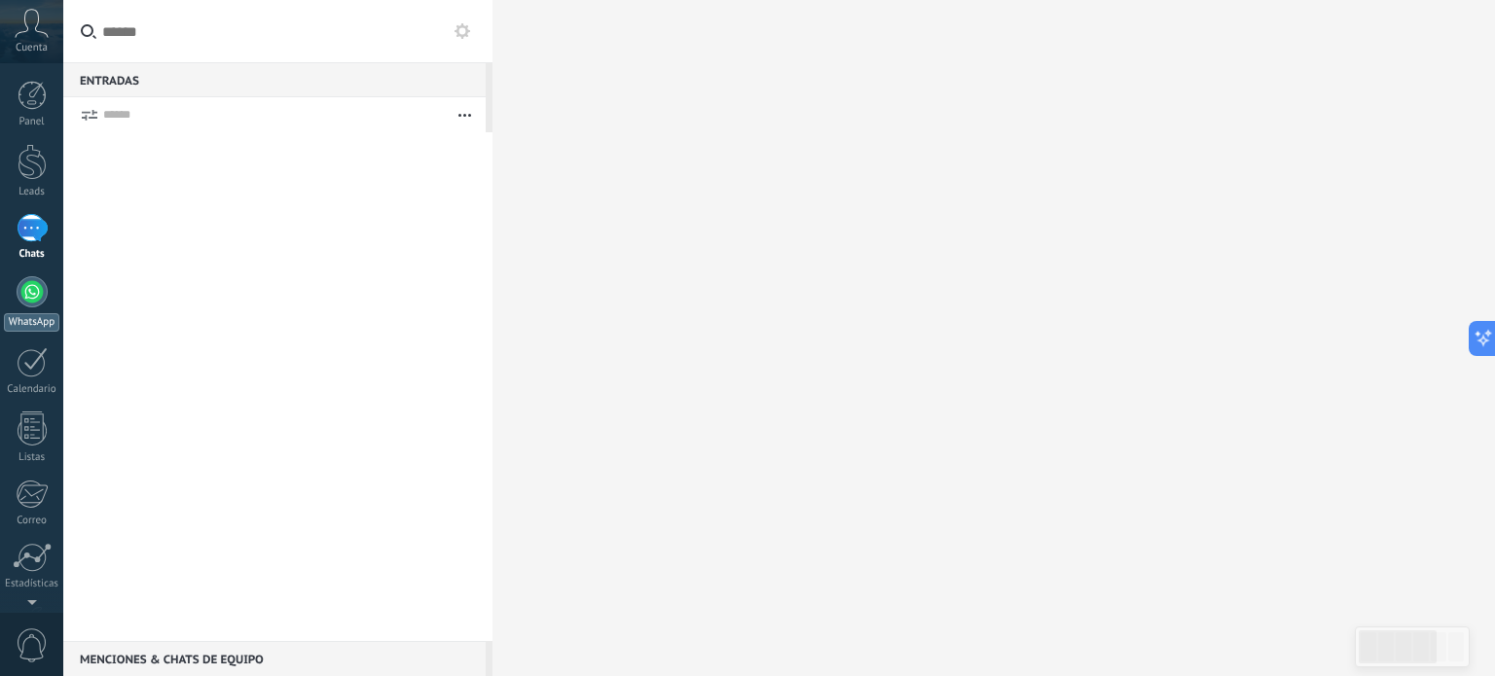
click at [28, 287] on div at bounding box center [32, 291] width 31 height 31
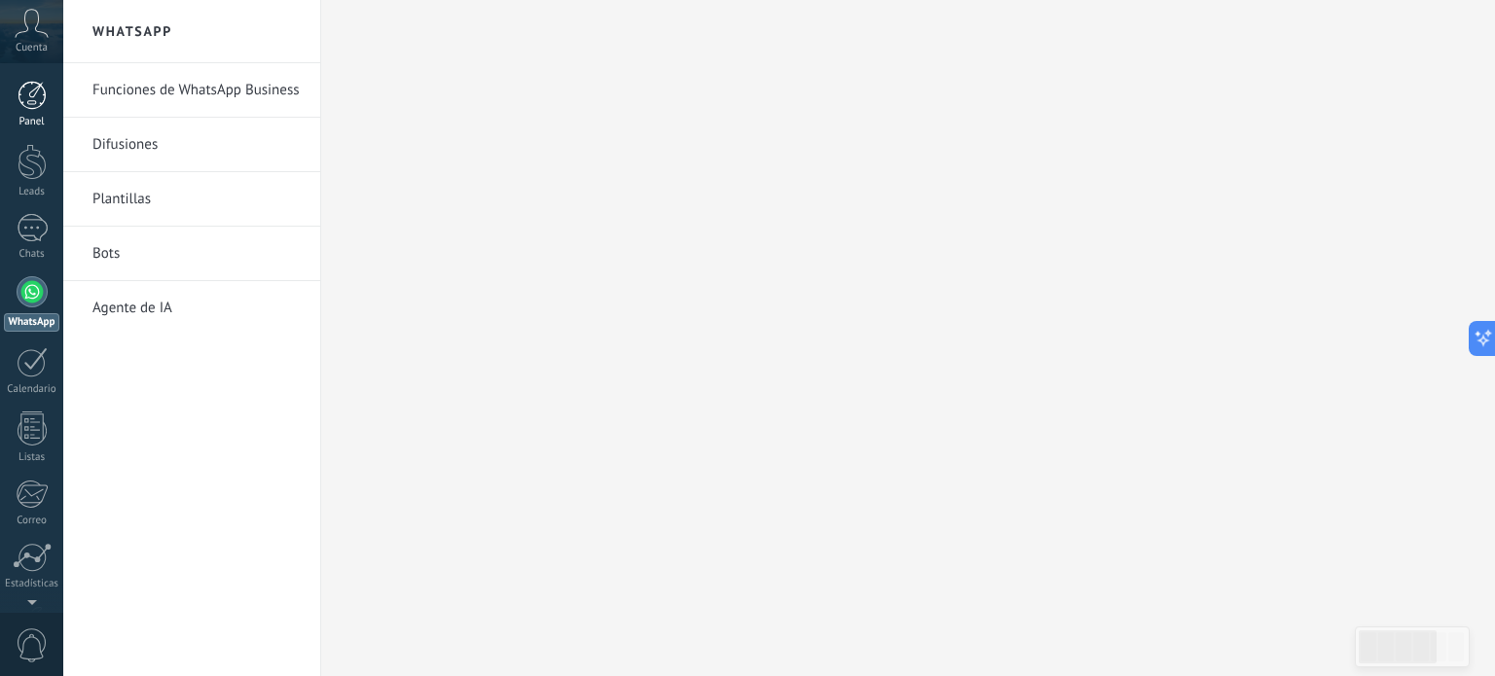
click at [43, 99] on div at bounding box center [32, 95] width 29 height 29
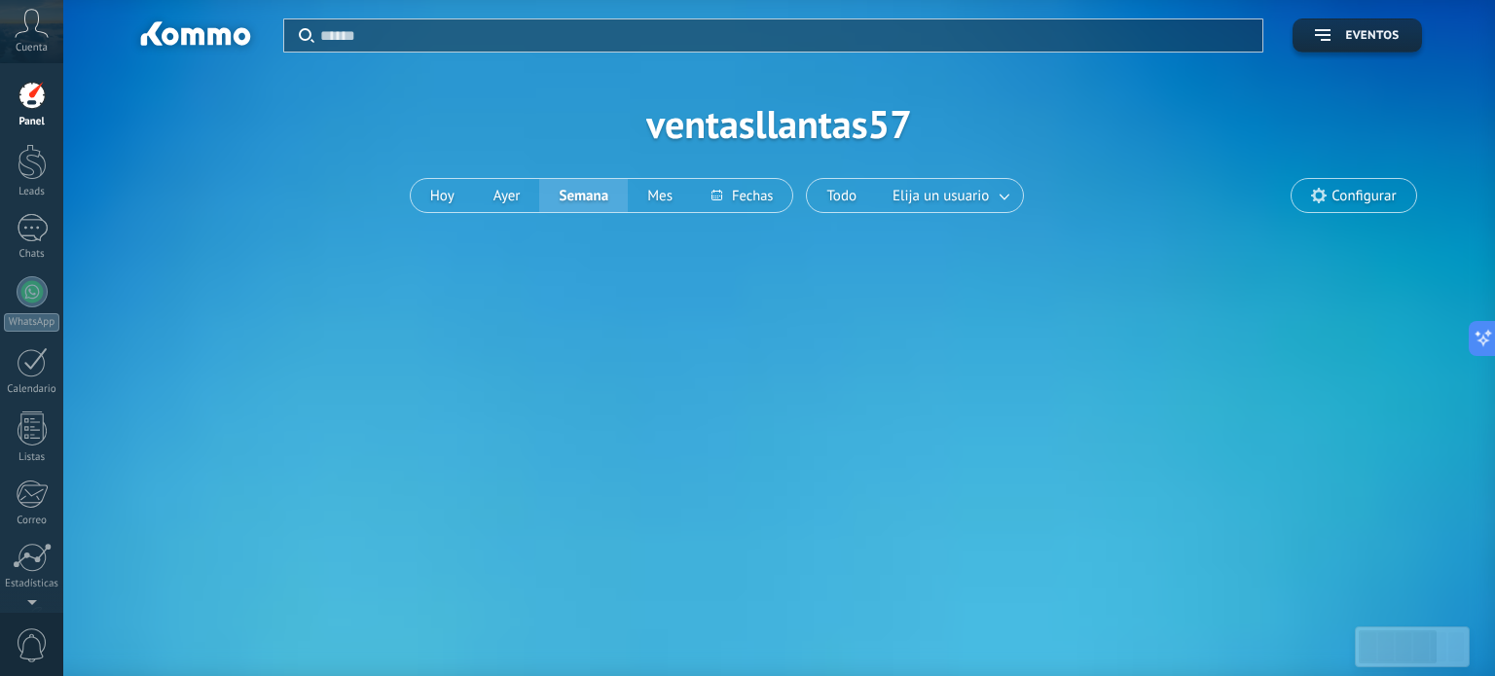
click at [723, 129] on div "Aplicar Eventos ventasllantas57 [DATE] [DATE] Semana Mes Todo Elija un usuario …" at bounding box center [778, 123] width 1373 height 247
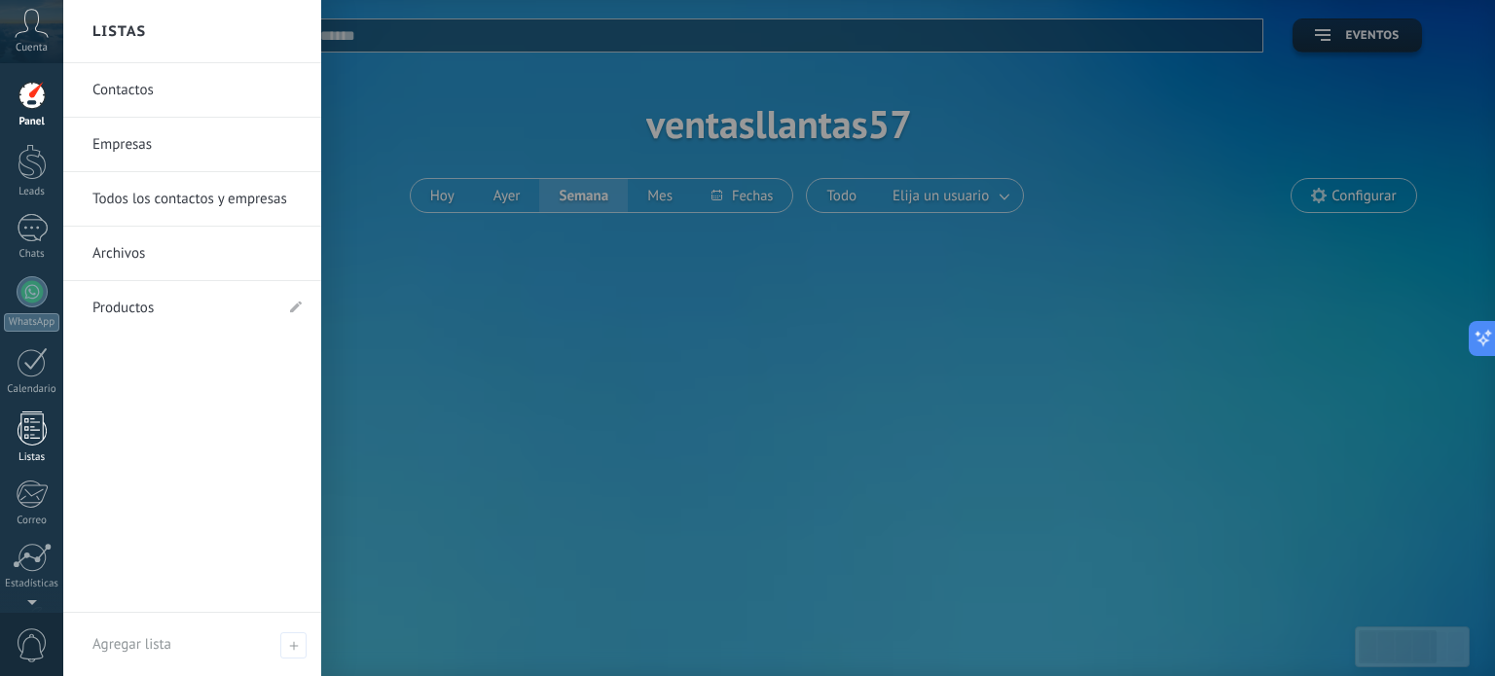
click at [52, 420] on link "Listas" at bounding box center [31, 438] width 63 height 53
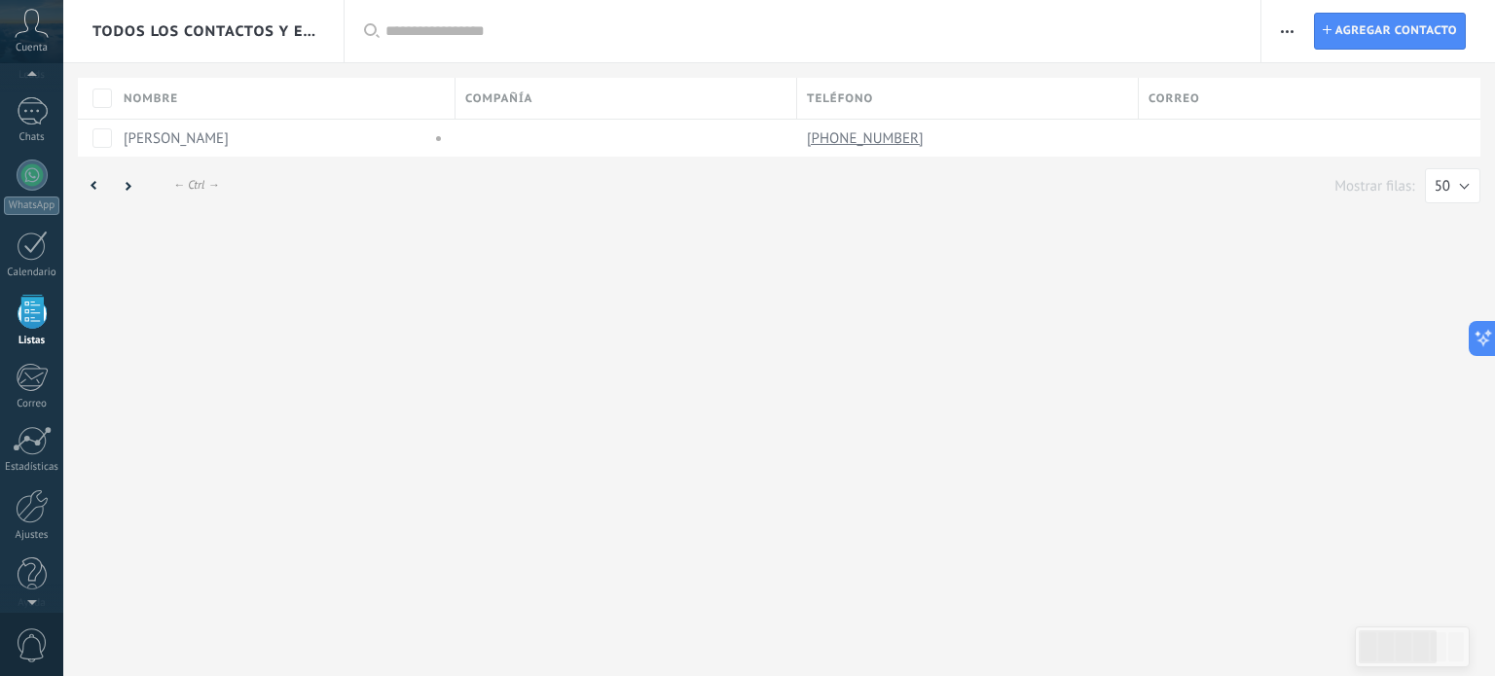
scroll to position [120, 0]
click at [271, 27] on span "Todos los contactos y empresas" at bounding box center [204, 31] width 224 height 18
click at [516, 291] on div "Todos los contactos y empresas Aplicar Lista completa Contactos sin tareas Cont…" at bounding box center [779, 338] width 1432 height 676
click at [505, 279] on div "Todos los contactos y empresas Aplicar Lista completa Contactos sin tareas Cont…" at bounding box center [779, 338] width 1432 height 676
